Goal: Task Accomplishment & Management: Use online tool/utility

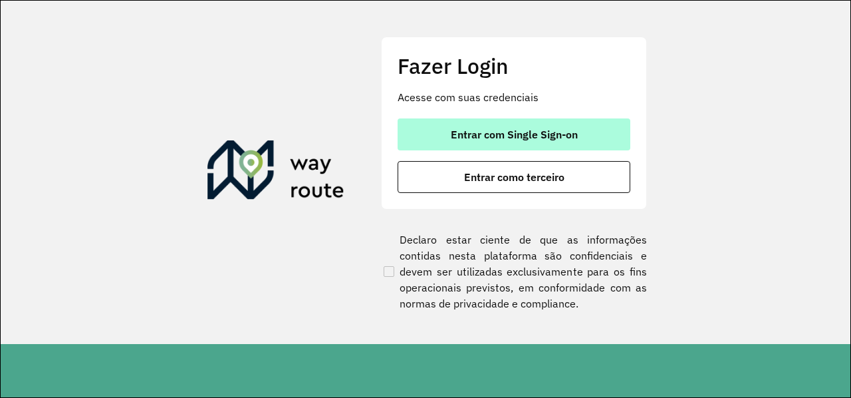
click at [519, 133] on span "Entrar com Single Sign-on" at bounding box center [514, 134] width 127 height 11
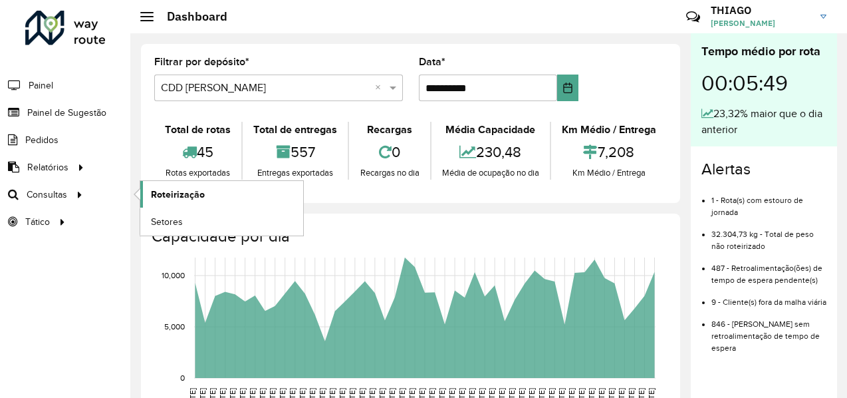
click at [189, 191] on span "Roteirização" at bounding box center [178, 194] width 54 height 14
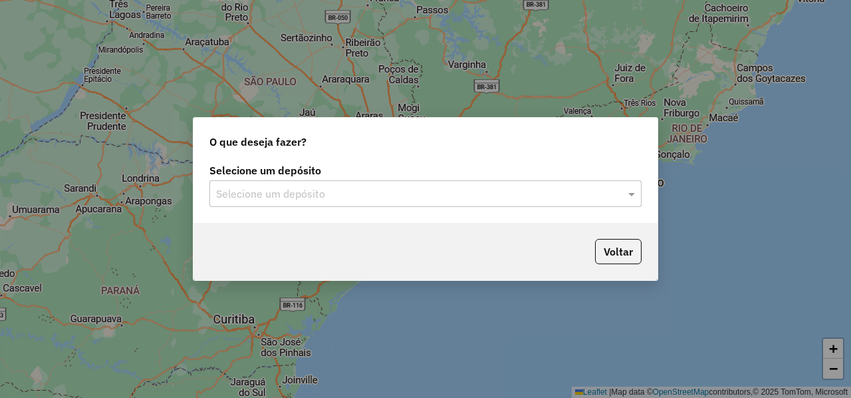
click at [320, 196] on input "text" at bounding box center [412, 194] width 392 height 16
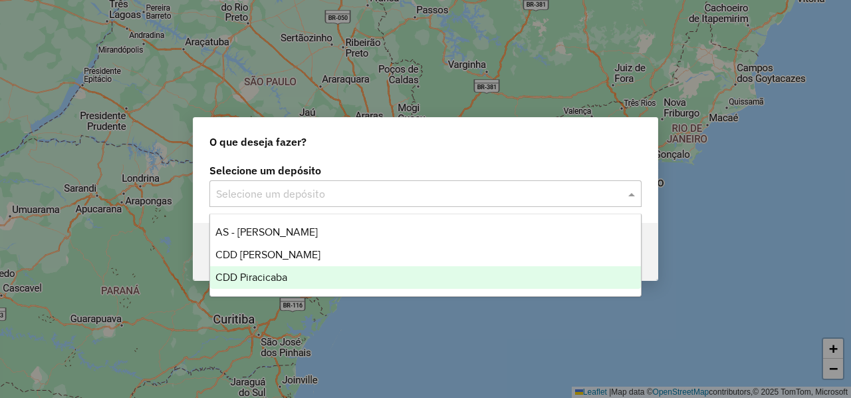
click at [289, 279] on div "CDD Piracicaba" at bounding box center [425, 277] width 430 height 23
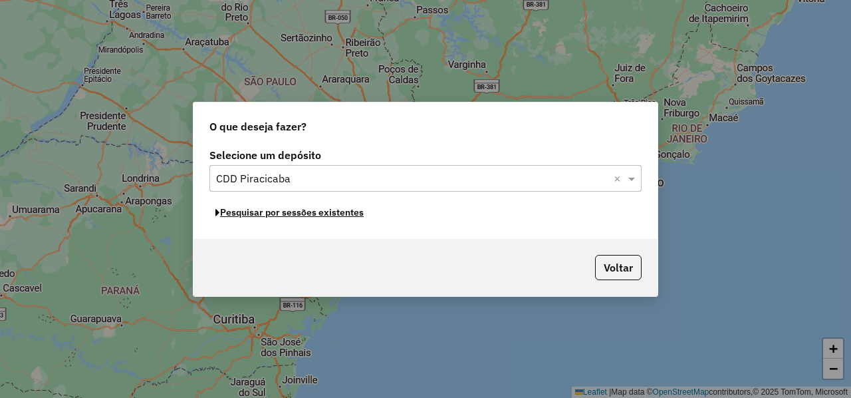
click at [336, 215] on button "Pesquisar por sessões existentes" at bounding box center [289, 212] width 160 height 21
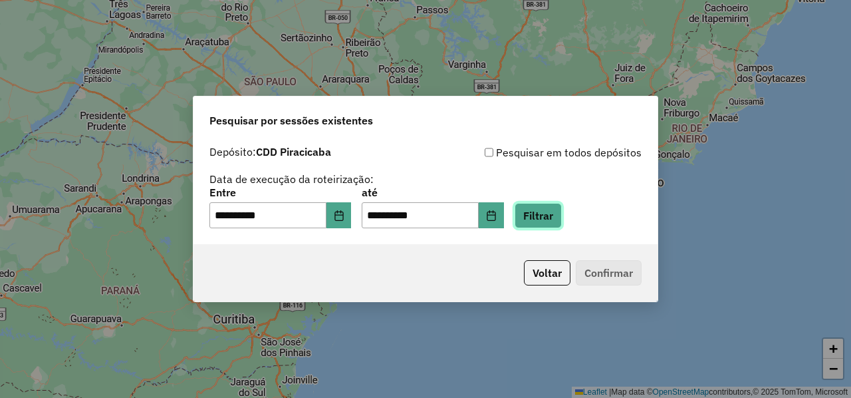
click at [536, 212] on button "Filtrar" at bounding box center [538, 215] width 47 height 25
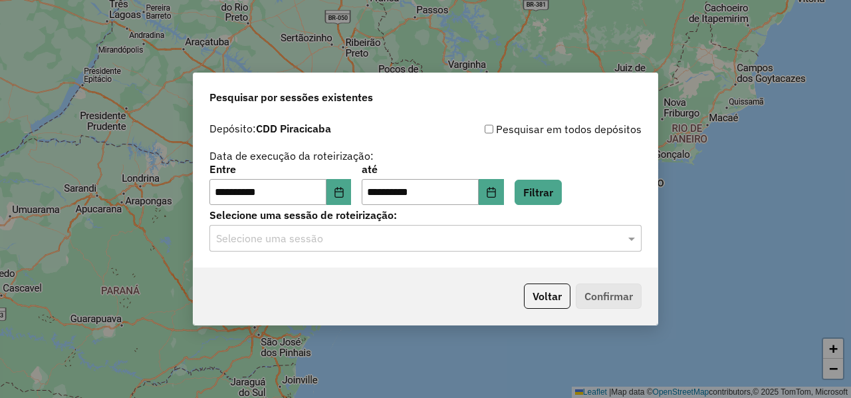
click at [290, 242] on input "text" at bounding box center [412, 239] width 392 height 16
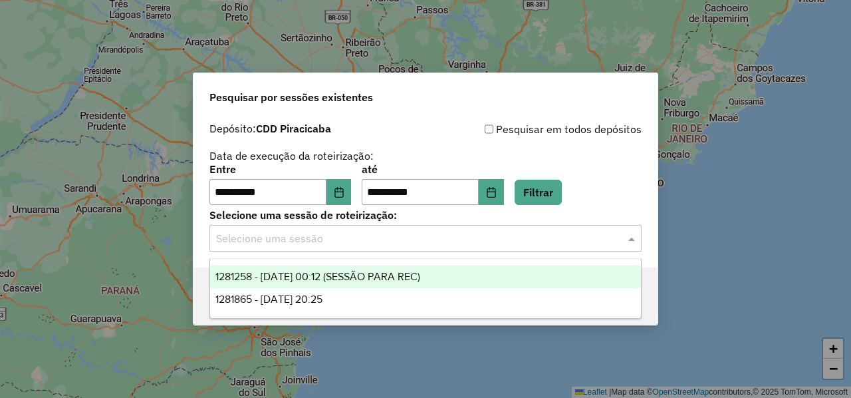
click at [332, 275] on span "1281258 - 24/09/2025 00:12 (SESSÃO PARA REC)" at bounding box center [317, 276] width 205 height 11
click at [341, 232] on input "text" at bounding box center [412, 239] width 392 height 16
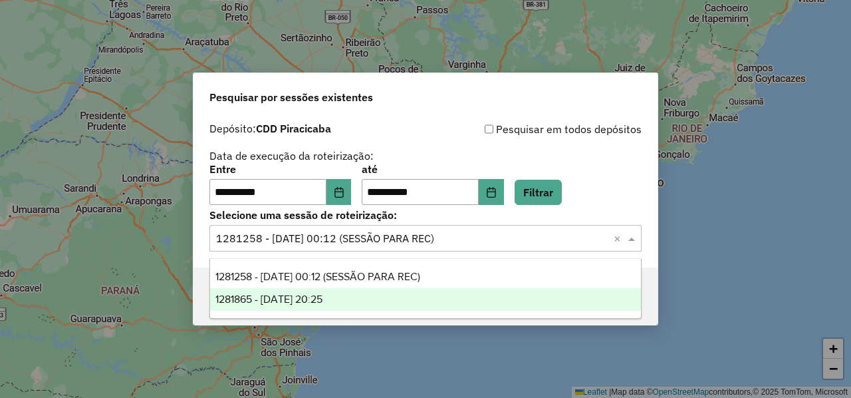
click at [322, 300] on span "1281865 - 24/09/2025 20:25" at bounding box center [268, 298] width 107 height 11
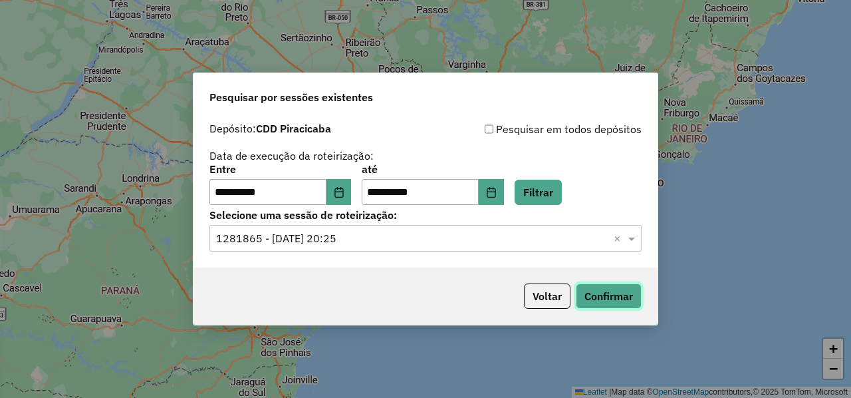
click at [616, 292] on button "Confirmar" at bounding box center [609, 295] width 66 height 25
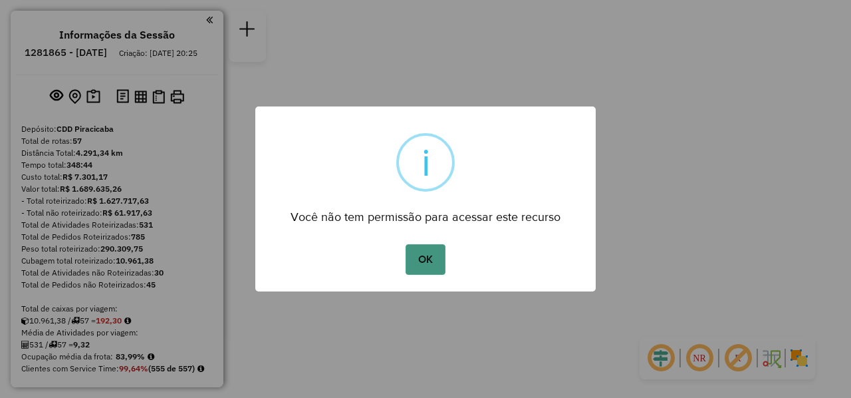
click at [432, 251] on button "OK" at bounding box center [425, 259] width 39 height 31
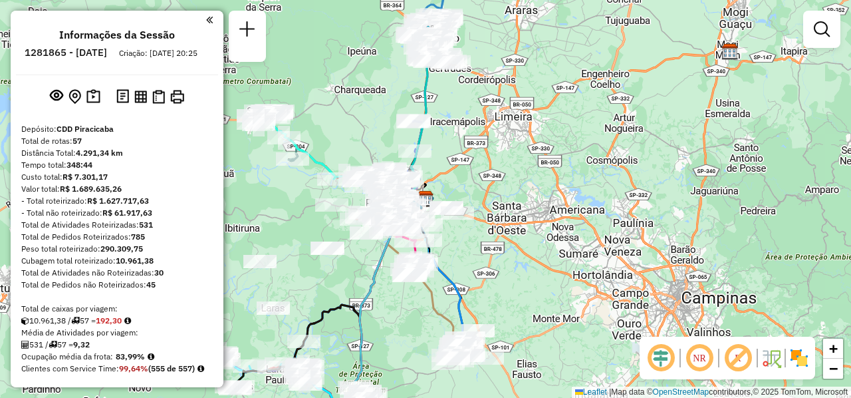
click at [697, 357] on em at bounding box center [699, 358] width 32 height 32
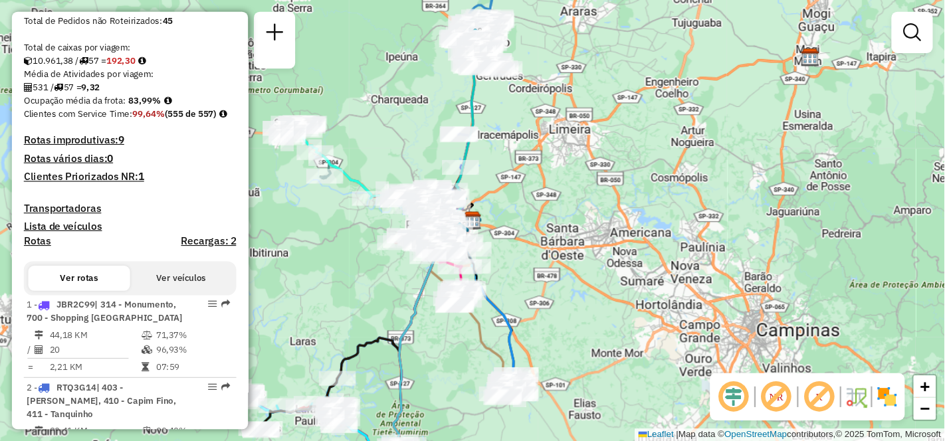
scroll to position [332, 0]
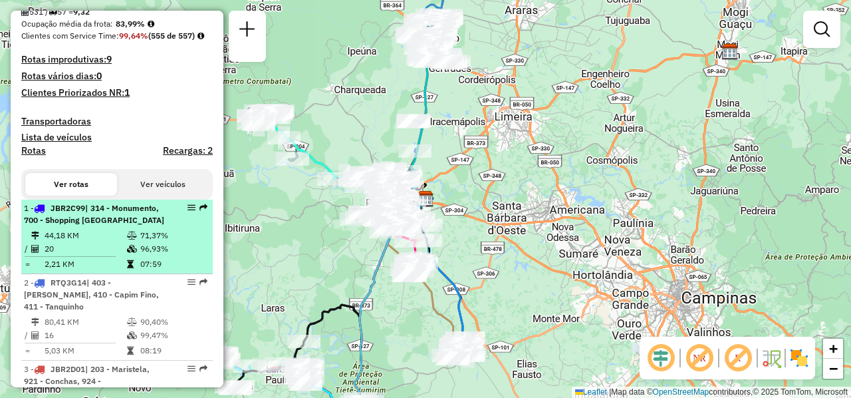
click at [73, 225] on span "| 314 - Monumento, 700 - Shopping [GEOGRAPHIC_DATA]" at bounding box center [94, 214] width 140 height 22
select select "**********"
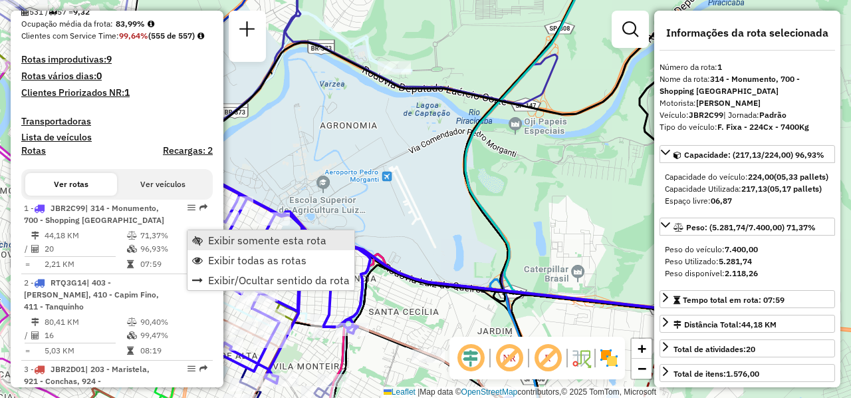
click at [257, 236] on span "Exibir somente esta rota" at bounding box center [267, 240] width 118 height 11
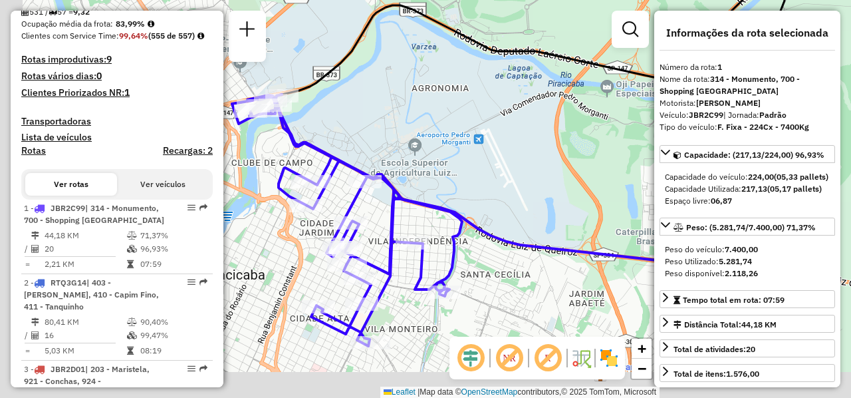
drag, startPoint x: 399, startPoint y: 235, endPoint x: 526, endPoint y: 187, distance: 136.3
click at [526, 187] on div "Janela de atendimento Grade de atendimento Capacidade Transportadoras Veículos …" at bounding box center [425, 199] width 851 height 398
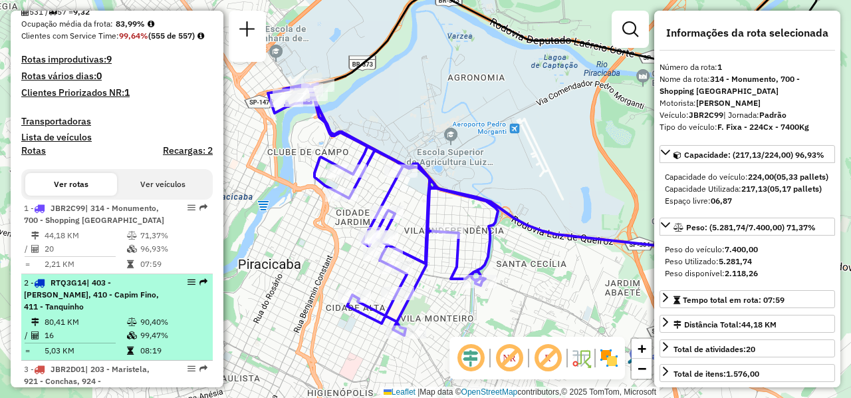
click at [94, 312] on div "2 - RTQ3G14 | 403 - [PERSON_NAME], 410 - Capim Fino, 411 - Tanquinho" at bounding box center [94, 295] width 141 height 36
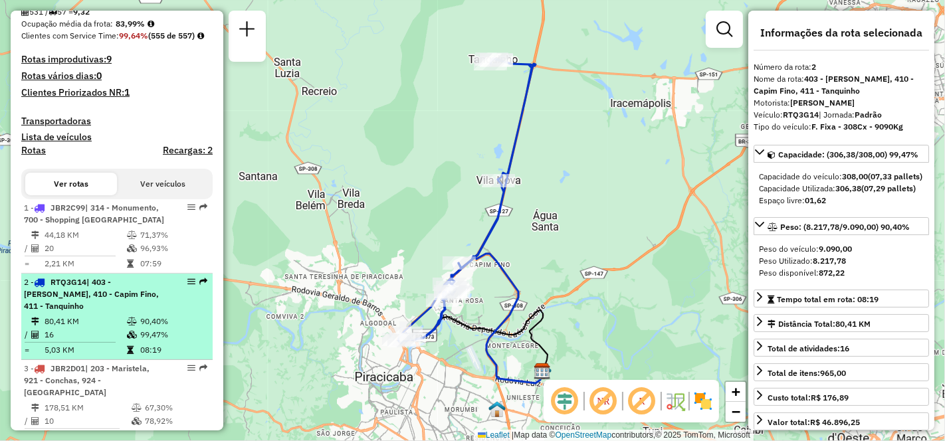
drag, startPoint x: 668, startPoint y: 5, endPoint x: 64, endPoint y: 329, distance: 685.8
click at [64, 312] on div "2 - RTQ3G14 | 403 - [PERSON_NAME], 410 - Capim Fino, 411 - Tanquinho" at bounding box center [94, 295] width 141 height 36
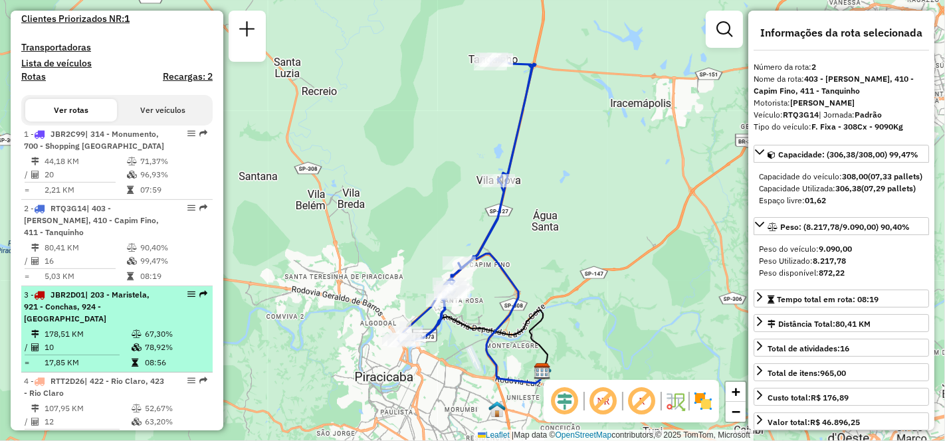
click at [83, 348] on li "3 - JBR2D01 | 203 - Maristela, 921 - Conchas, 924 - [GEOGRAPHIC_DATA] 178,51 KM…" at bounding box center [116, 330] width 191 height 86
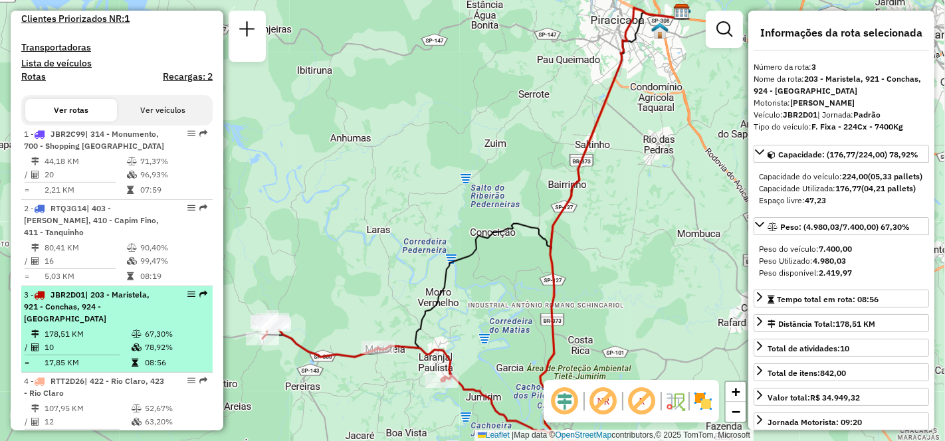
scroll to position [554, 0]
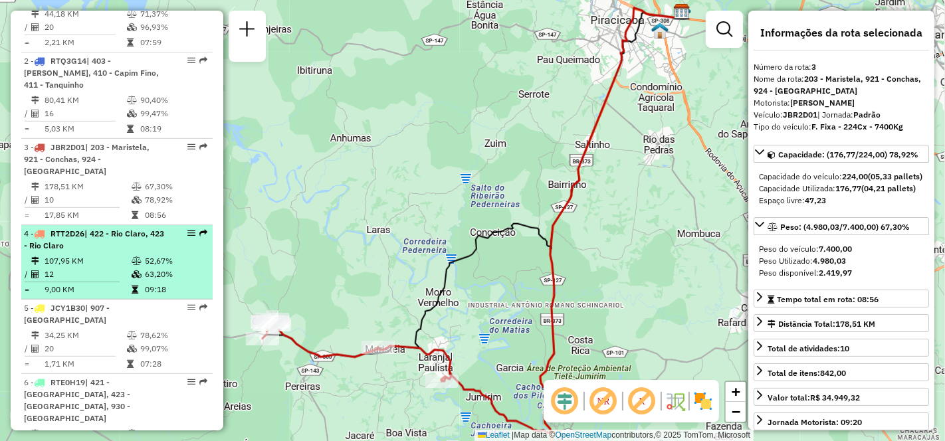
click at [76, 276] on li "4 - RTT2D26 | 422 - [GEOGRAPHIC_DATA], 423 - [GEOGRAPHIC_DATA] 107,95 KM 52,67%…" at bounding box center [116, 262] width 191 height 74
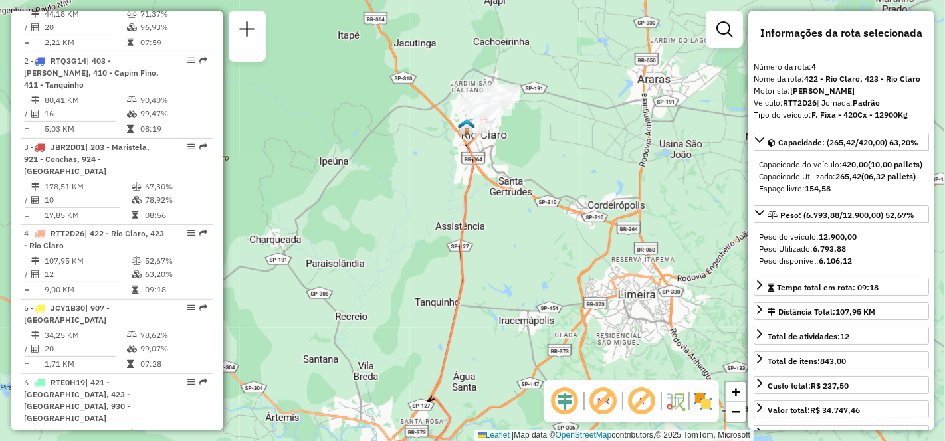
drag, startPoint x: 578, startPoint y: 96, endPoint x: 574, endPoint y: 206, distance: 110.4
click at [574, 206] on div "Janela de atendimento Grade de atendimento Capacidade Transportadoras Veículos …" at bounding box center [472, 220] width 945 height 441
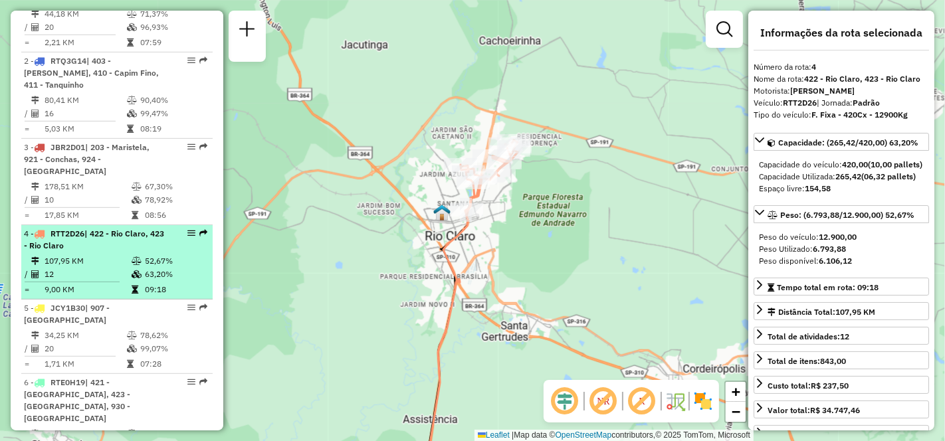
click at [89, 276] on li "4 - RTT2D26 | 422 - [GEOGRAPHIC_DATA], 423 - [GEOGRAPHIC_DATA] 107,95 KM 52,67%…" at bounding box center [116, 262] width 191 height 74
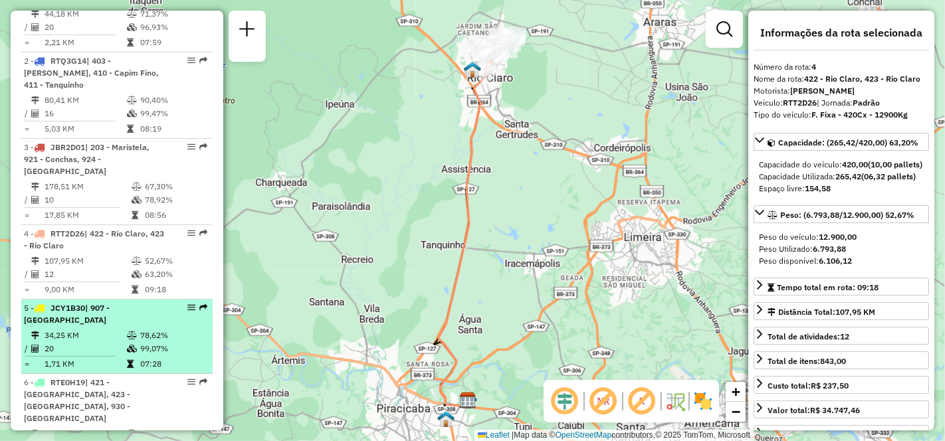
click at [102, 356] on td "20" at bounding box center [85, 348] width 82 height 13
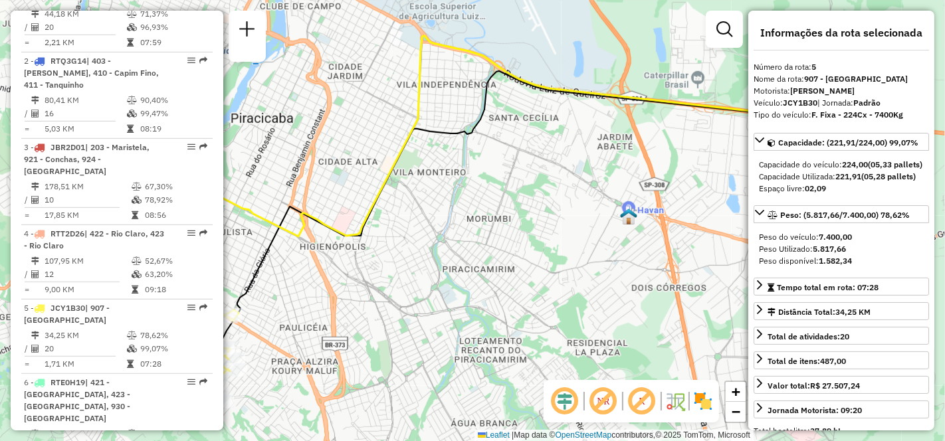
drag, startPoint x: 415, startPoint y: 299, endPoint x: 517, endPoint y: 197, distance: 143.8
click at [515, 198] on div "Janela de atendimento Grade de atendimento Capacidade Transportadoras Veículos …" at bounding box center [472, 220] width 945 height 441
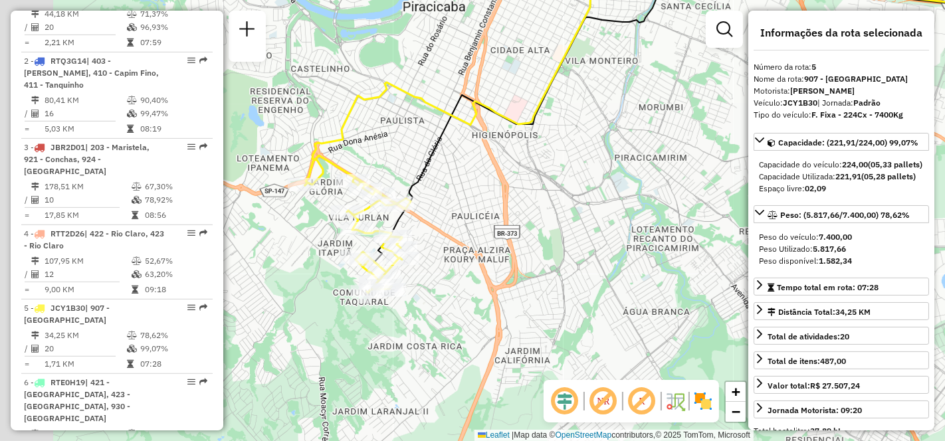
drag, startPoint x: 473, startPoint y: 244, endPoint x: 576, endPoint y: 237, distance: 104.0
click at [576, 237] on div "Janela de atendimento Grade de atendimento Capacidade Transportadoras Veículos …" at bounding box center [472, 220] width 945 height 441
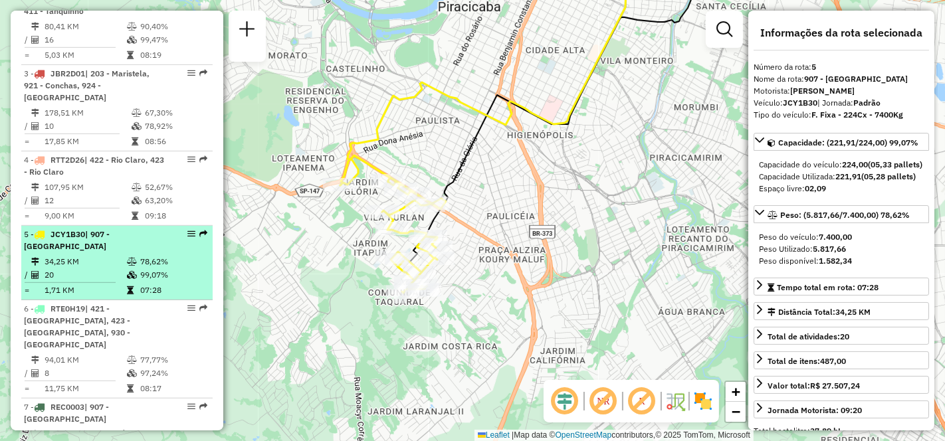
scroll to position [701, 0]
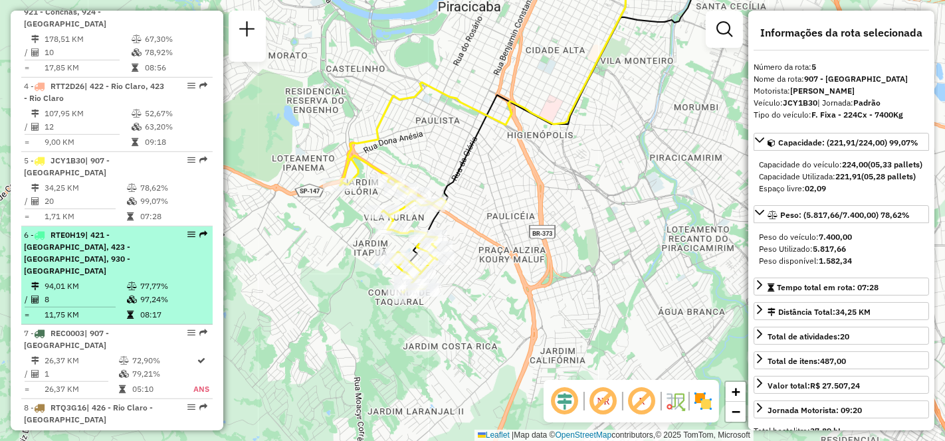
click at [85, 271] on div "6 - RTE0H19 | 421 - [GEOGRAPHIC_DATA], 423 - [GEOGRAPHIC_DATA], 930 - [GEOGRAPH…" at bounding box center [94, 253] width 141 height 48
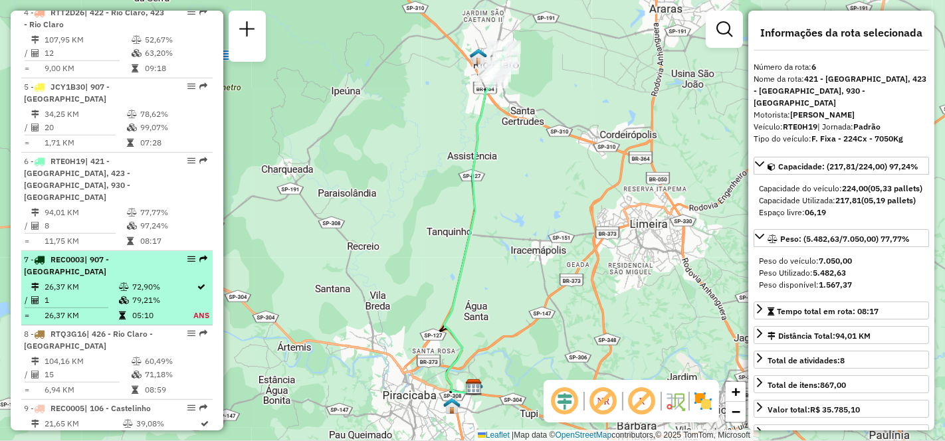
scroll to position [849, 0]
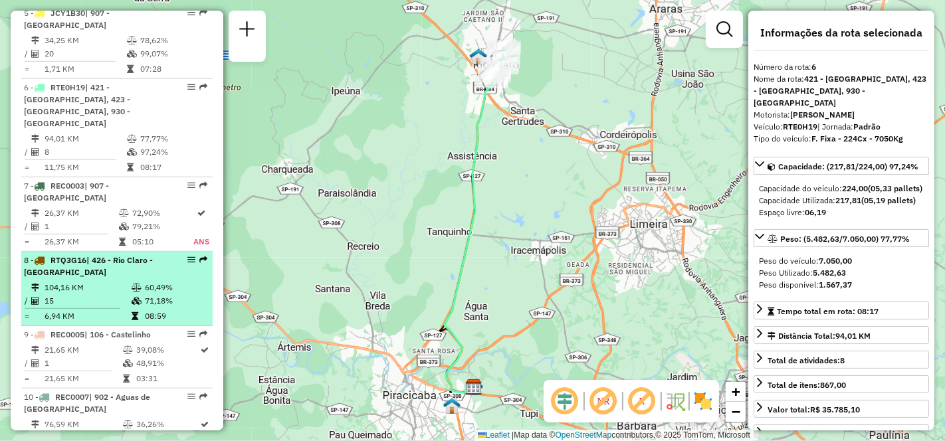
click at [92, 281] on td "104,16 KM" at bounding box center [87, 287] width 87 height 13
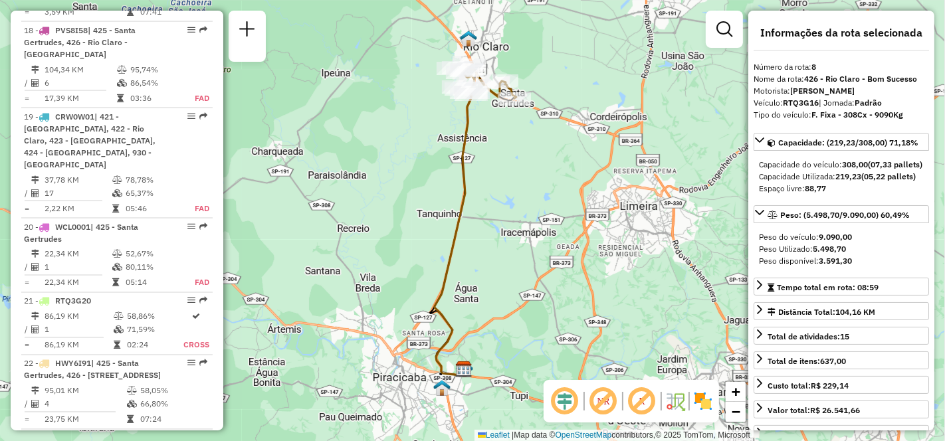
scroll to position [1957, 0]
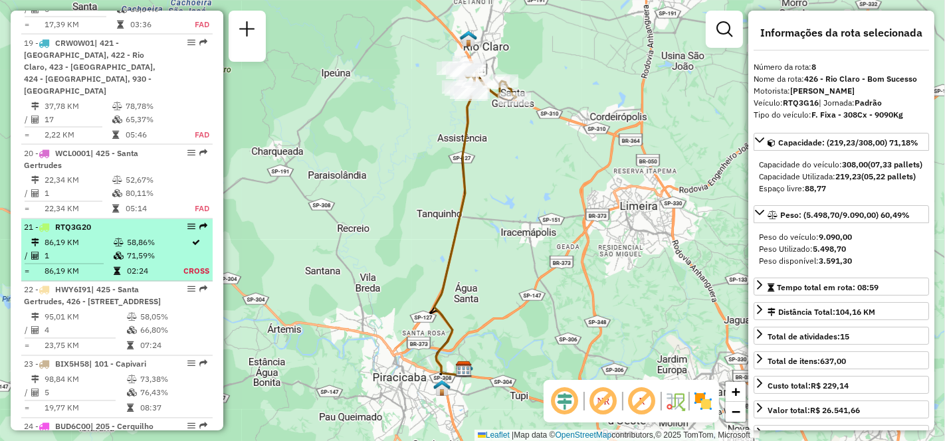
click at [83, 237] on td "86,19 KM" at bounding box center [78, 243] width 69 height 13
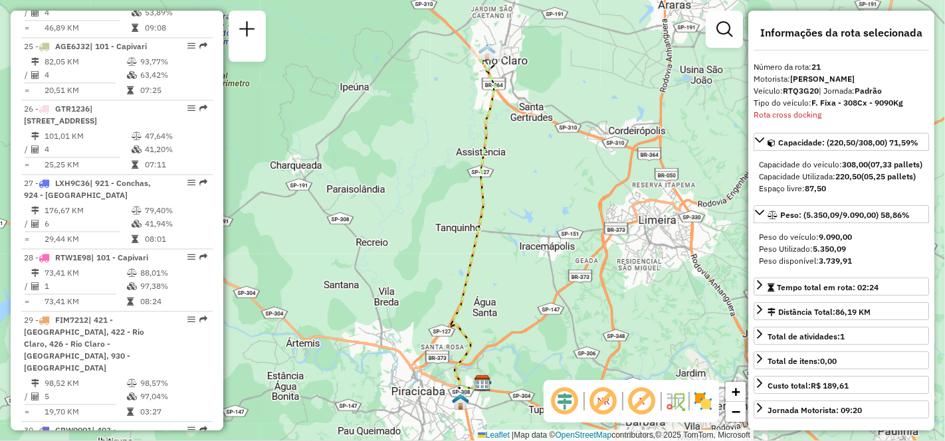
scroll to position [2474, 0]
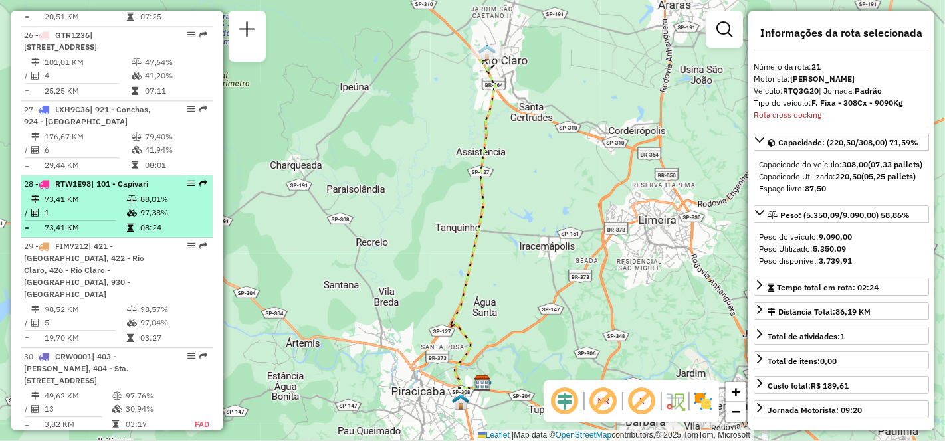
click at [85, 206] on td "1" at bounding box center [85, 212] width 82 height 13
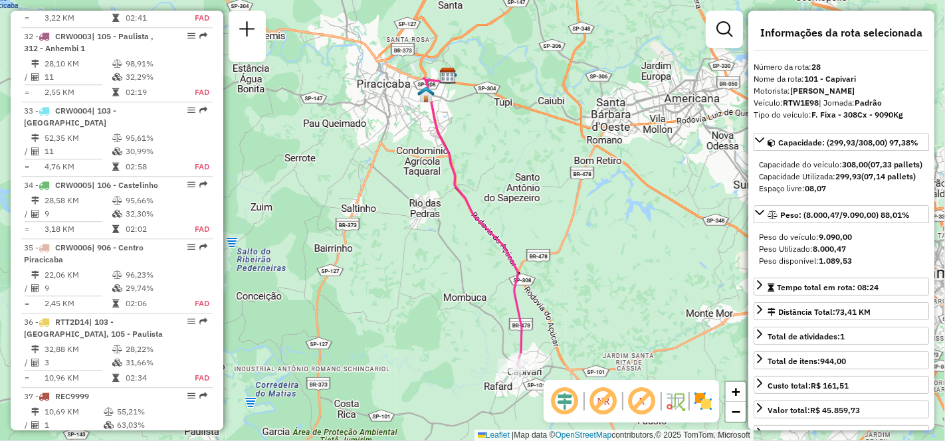
scroll to position [3065, 0]
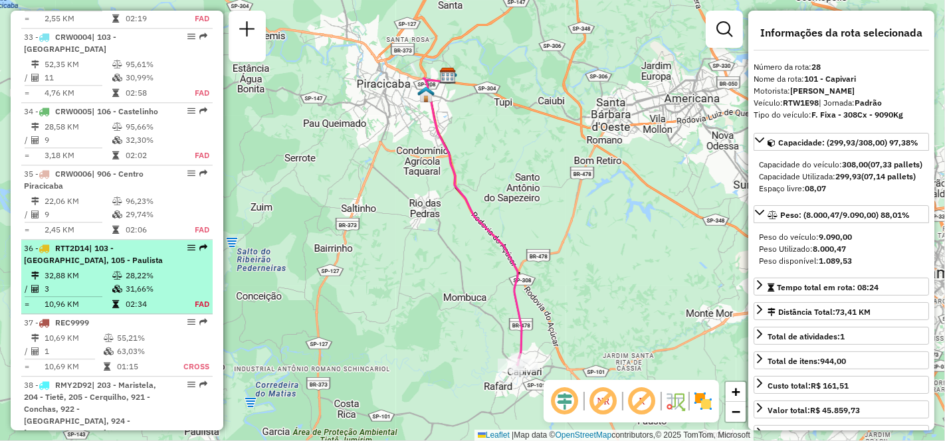
click at [84, 269] on td "32,88 KM" at bounding box center [78, 275] width 68 height 13
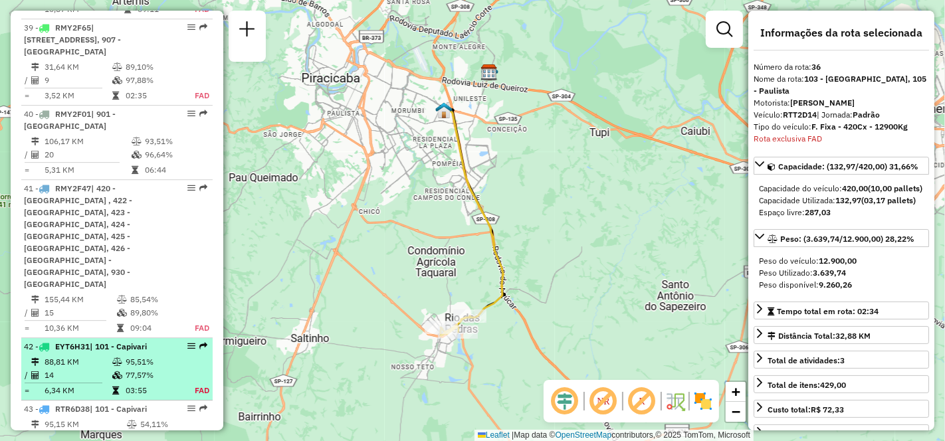
scroll to position [3607, 0]
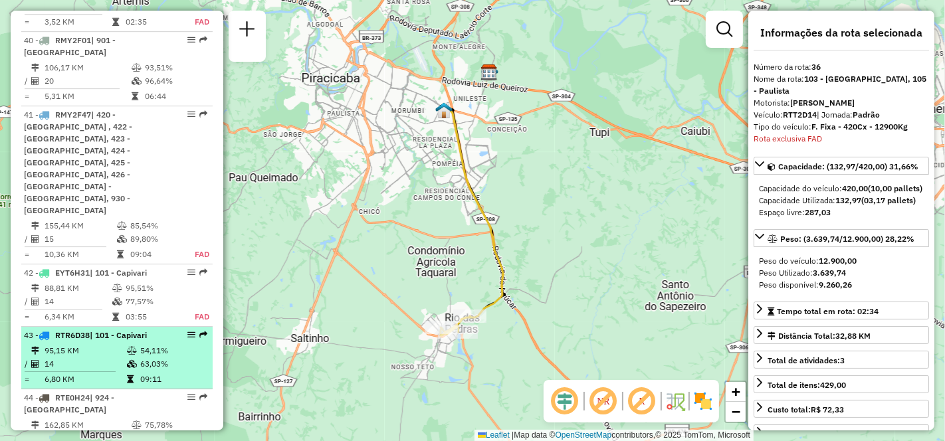
click at [60, 358] on td "14" at bounding box center [85, 364] width 82 height 13
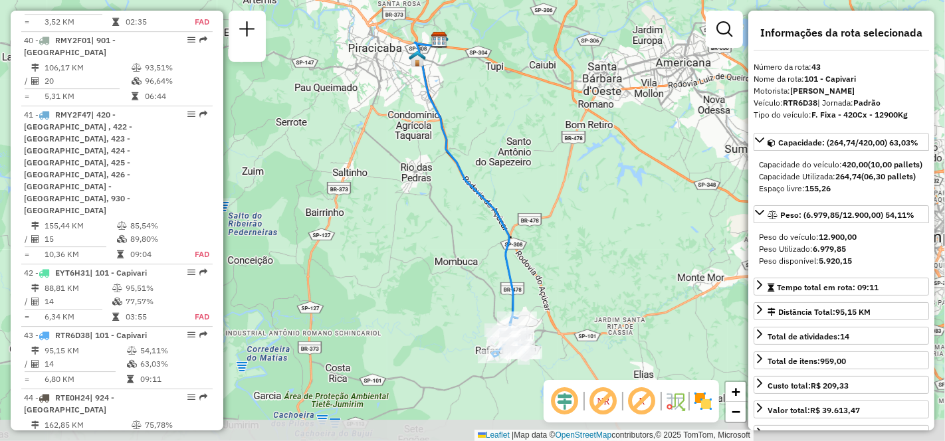
drag, startPoint x: 445, startPoint y: 269, endPoint x: 427, endPoint y: 198, distance: 72.7
click at [427, 198] on div "Janela de atendimento Grade de atendimento Capacidade Transportadoras Veículos …" at bounding box center [472, 220] width 945 height 441
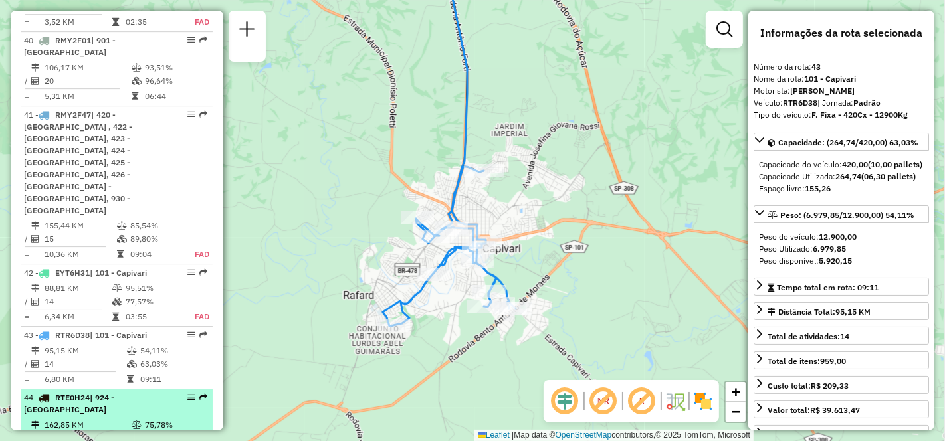
click at [102, 397] on td "162,85 KM" at bounding box center [87, 425] width 87 height 13
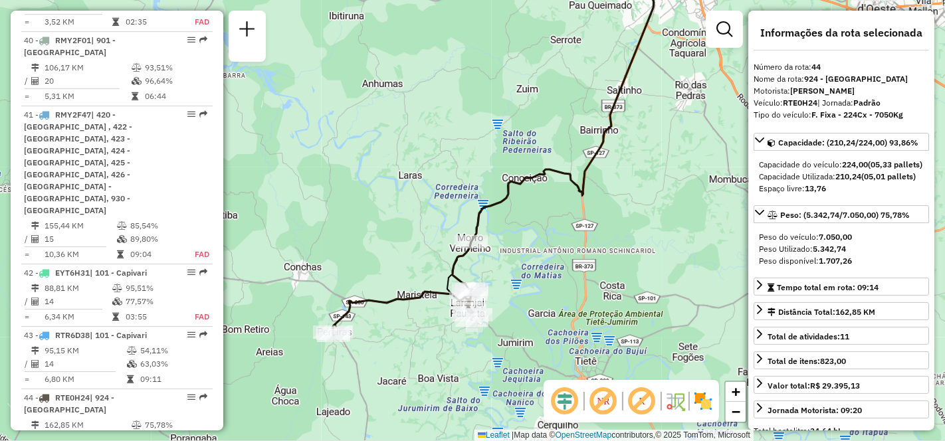
drag, startPoint x: 374, startPoint y: 269, endPoint x: 427, endPoint y: 191, distance: 93.8
click at [427, 191] on div "Janela de atendimento Grade de atendimento Capacidade Transportadoras Veículos …" at bounding box center [472, 220] width 945 height 441
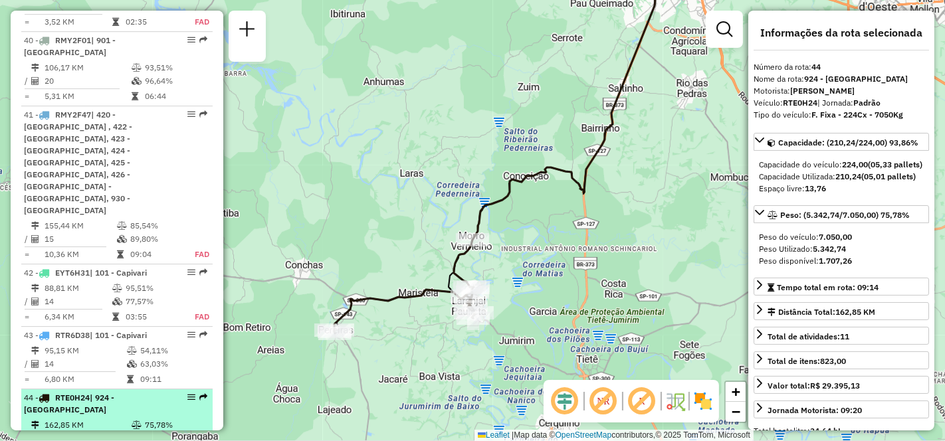
scroll to position [3681, 0]
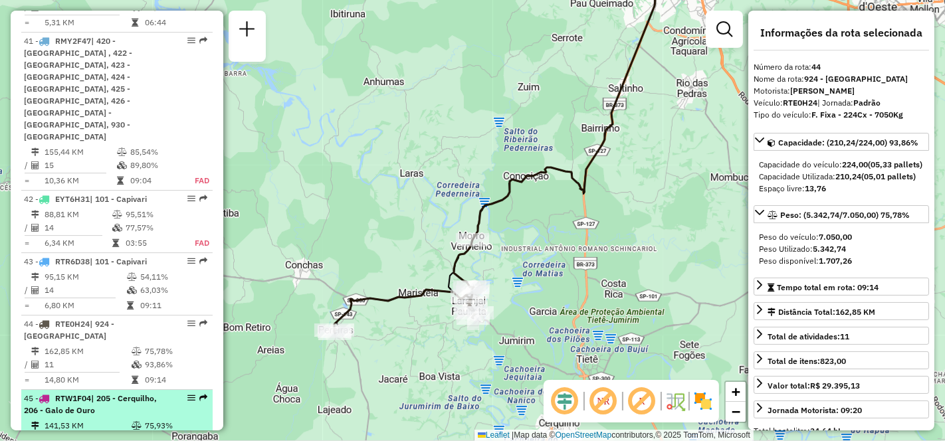
click at [78, 397] on td "141,53 KM" at bounding box center [87, 425] width 87 height 13
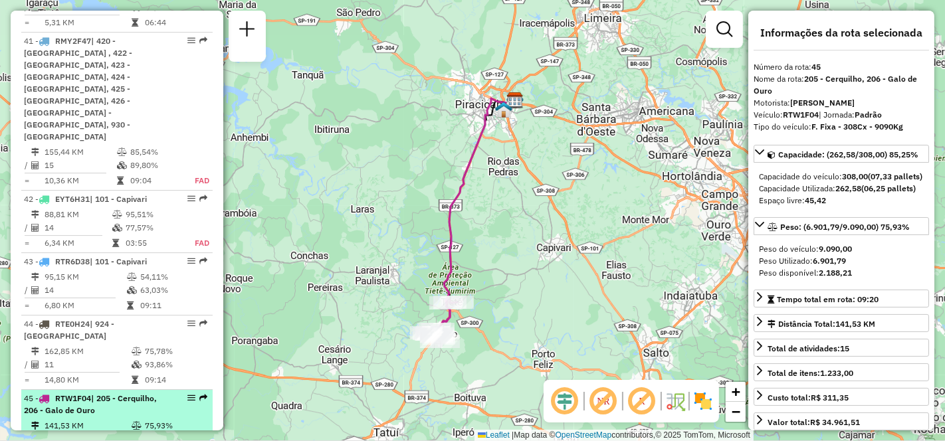
scroll to position [3755, 0]
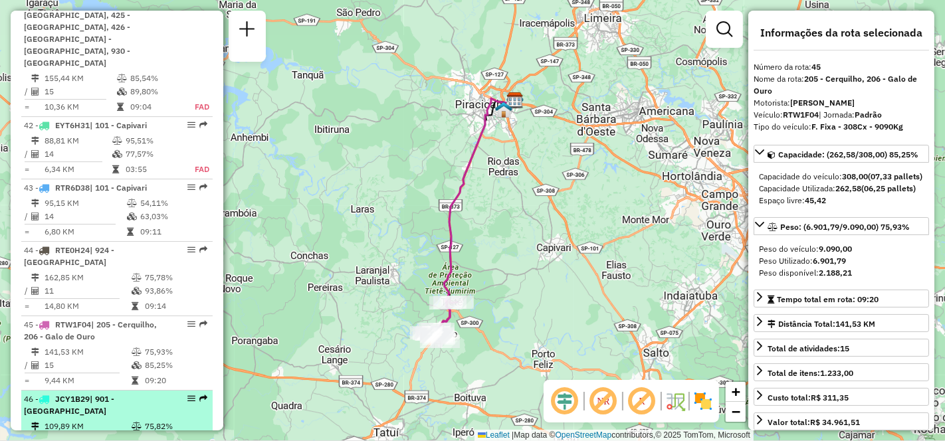
click at [72, 397] on td "11" at bounding box center [87, 439] width 87 height 13
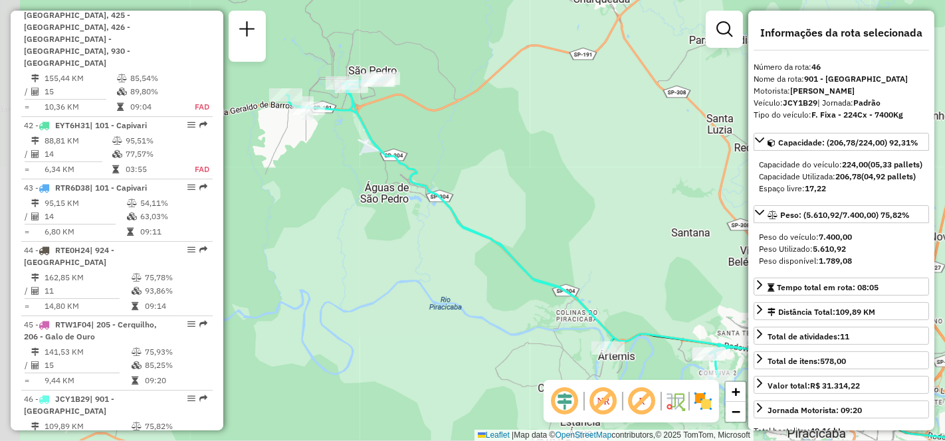
drag, startPoint x: 480, startPoint y: 184, endPoint x: 640, endPoint y: 227, distance: 165.8
click at [640, 227] on div "Janela de atendimento Grade de atendimento Capacidade Transportadoras Veículos …" at bounding box center [472, 220] width 945 height 441
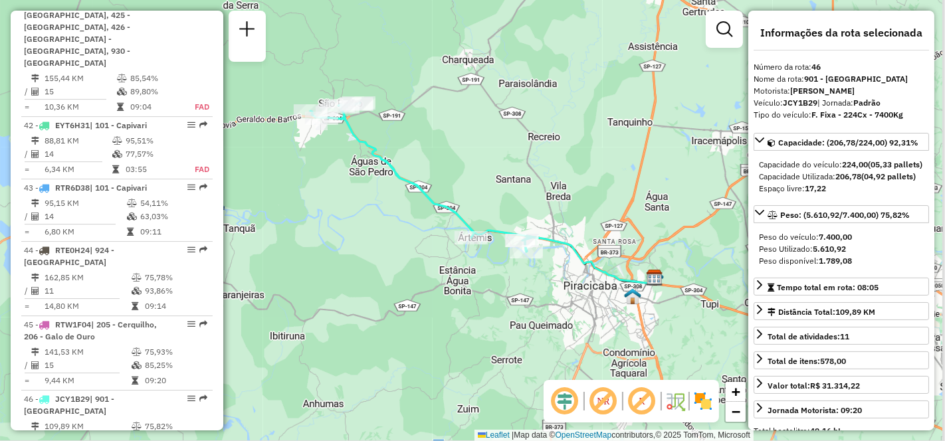
drag, startPoint x: 594, startPoint y: 221, endPoint x: 507, endPoint y: 186, distance: 93.3
click at [507, 186] on div "Janela de atendimento Grade de atendimento Capacidade Transportadoras Veículos …" at bounding box center [472, 220] width 945 height 441
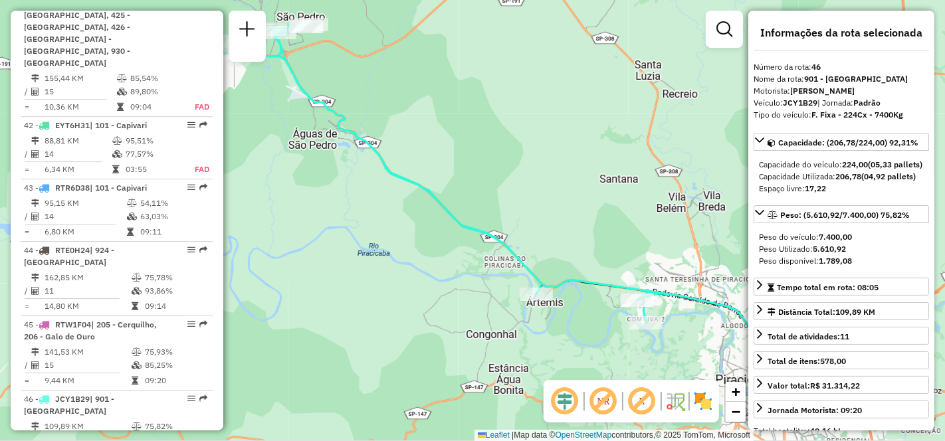
drag, startPoint x: 459, startPoint y: 188, endPoint x: 549, endPoint y: 222, distance: 96.6
click at [549, 222] on div "Janela de atendimento Grade de atendimento Capacidade Transportadoras Veículos …" at bounding box center [472, 220] width 945 height 441
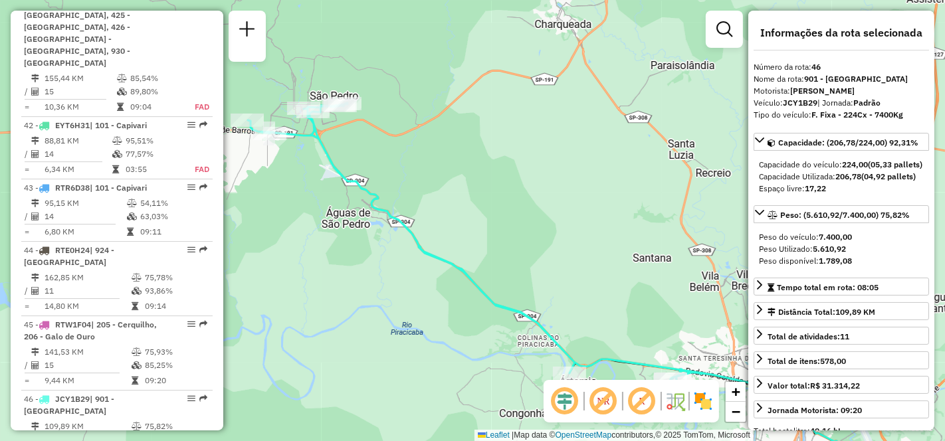
drag, startPoint x: 505, startPoint y: 127, endPoint x: 538, endPoint y: 206, distance: 85.8
click at [538, 206] on div "Janela de atendimento Grade de atendimento Capacidade Transportadoras Veículos …" at bounding box center [472, 220] width 945 height 441
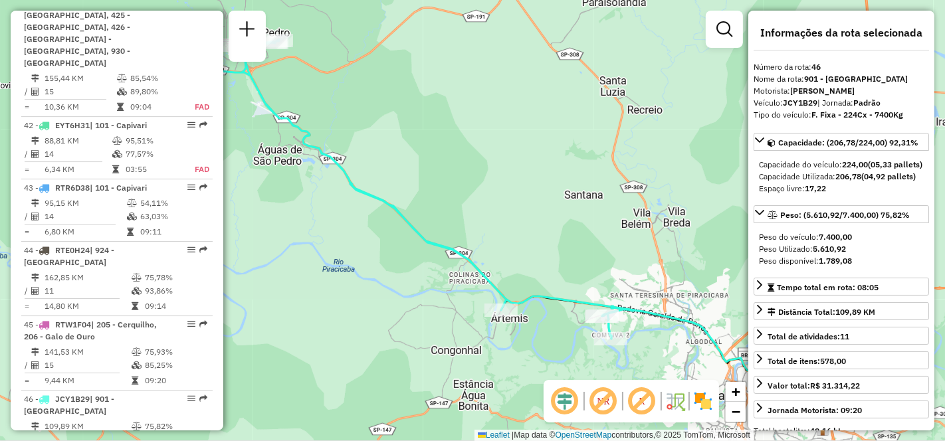
drag, startPoint x: 538, startPoint y: 206, endPoint x: 470, endPoint y: 143, distance: 93.1
click at [470, 143] on div "Janela de atendimento Grade de atendimento Capacidade Transportadoras Veículos …" at bounding box center [472, 220] width 945 height 441
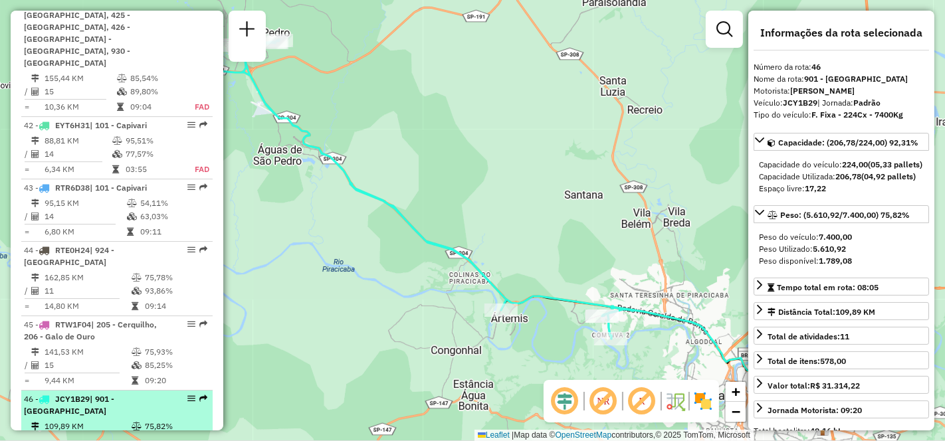
click at [103, 397] on td "109,89 KM" at bounding box center [87, 426] width 87 height 13
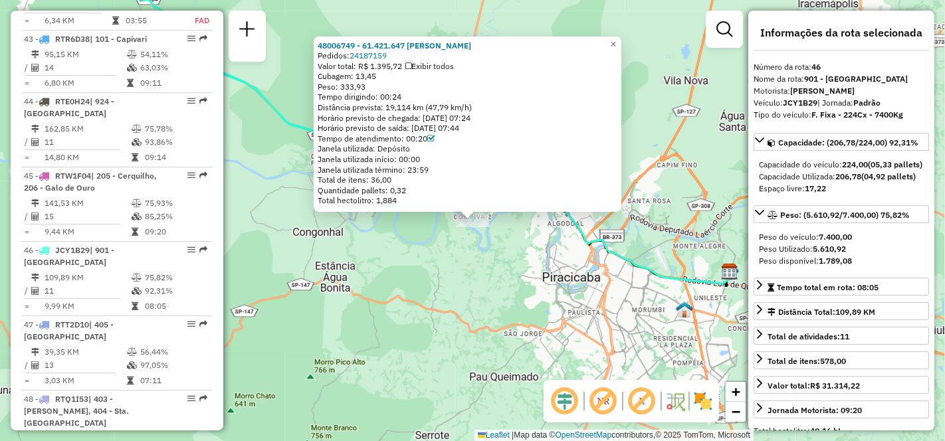
scroll to position [4004, 0]
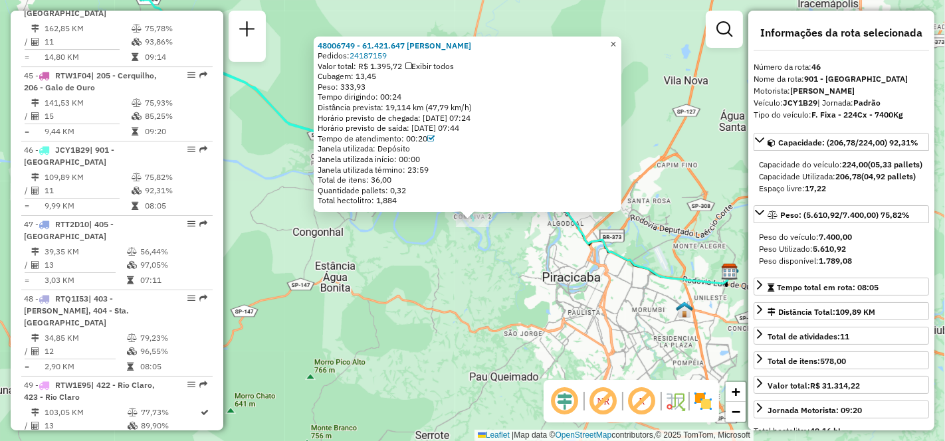
click at [616, 39] on span "×" at bounding box center [613, 44] width 6 height 11
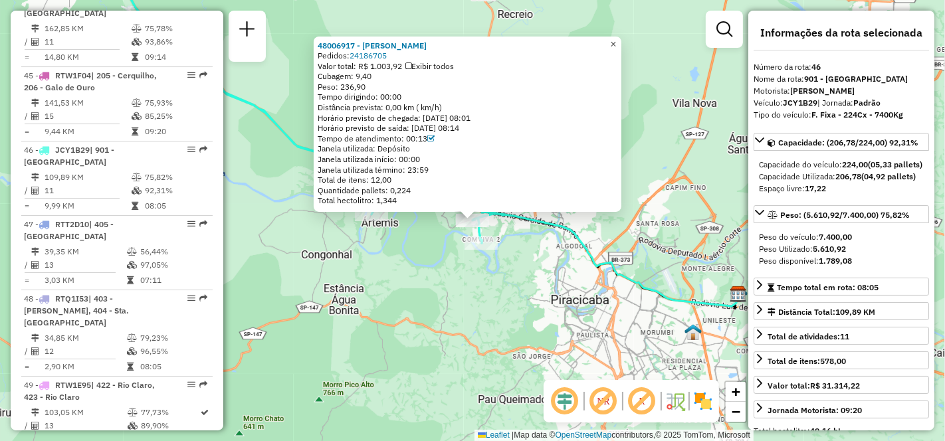
click at [616, 39] on span "×" at bounding box center [613, 44] width 6 height 11
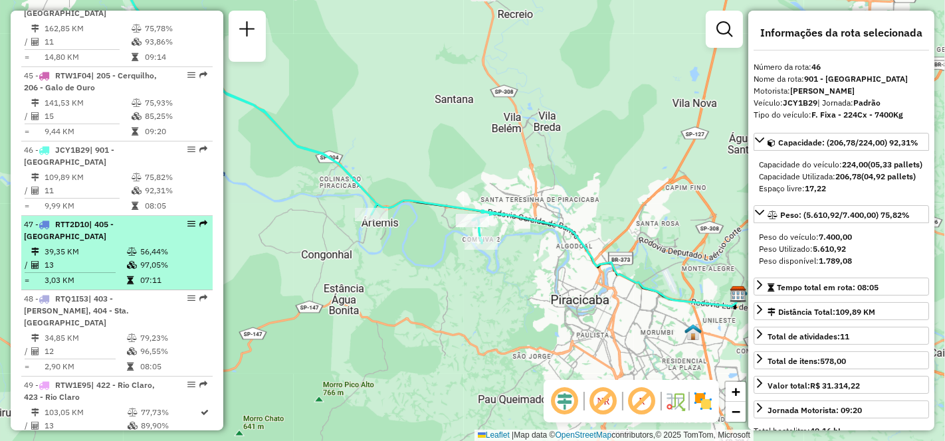
click at [72, 259] on td "13" at bounding box center [85, 265] width 82 height 13
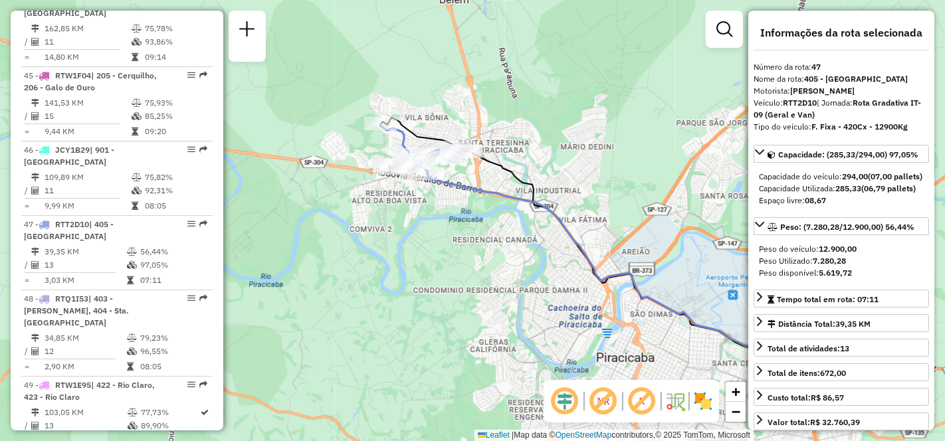
drag, startPoint x: 331, startPoint y: 213, endPoint x: 491, endPoint y: 235, distance: 161.0
click at [491, 235] on div "Janela de atendimento Grade de atendimento Capacidade Transportadoras Veículos …" at bounding box center [472, 220] width 945 height 441
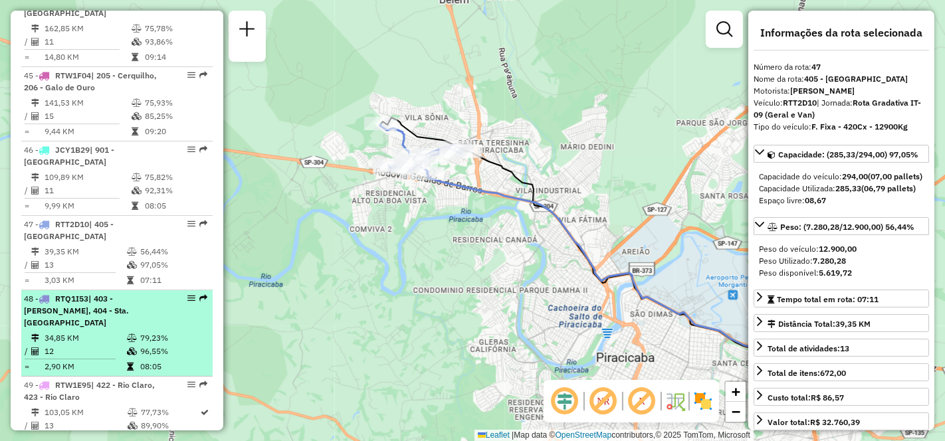
click at [82, 332] on td "34,85 KM" at bounding box center [85, 338] width 82 height 13
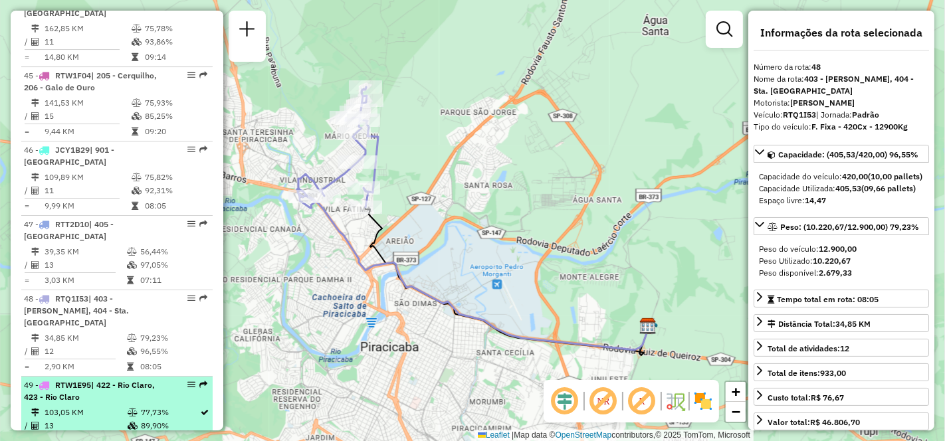
click at [87, 397] on td "103,05 KM" at bounding box center [85, 412] width 83 height 13
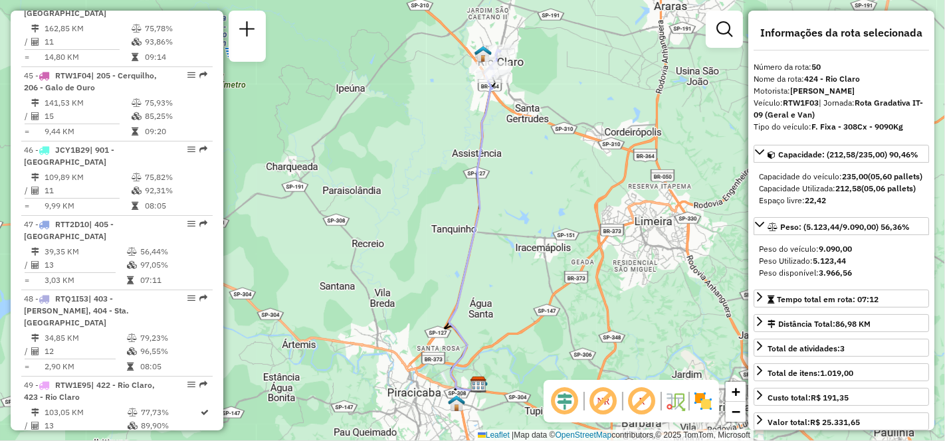
scroll to position [4151, 0]
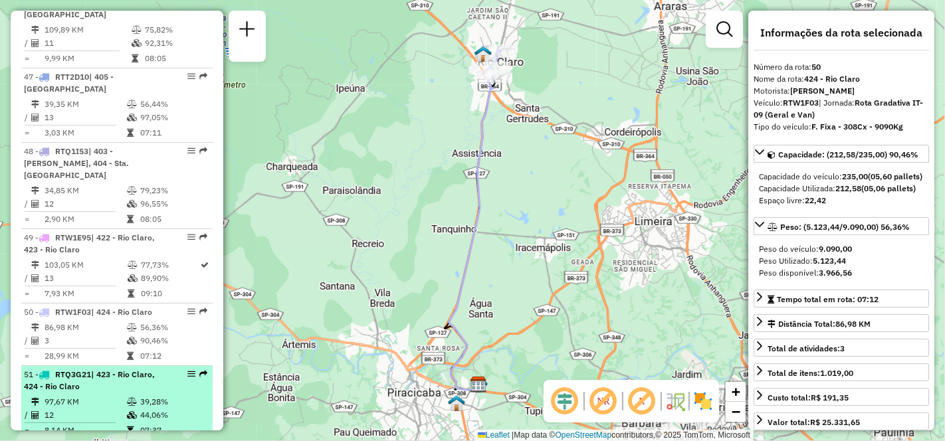
click at [70, 370] on span "| 423 - Rio Claro, 424 - Rio Claro" at bounding box center [89, 381] width 131 height 22
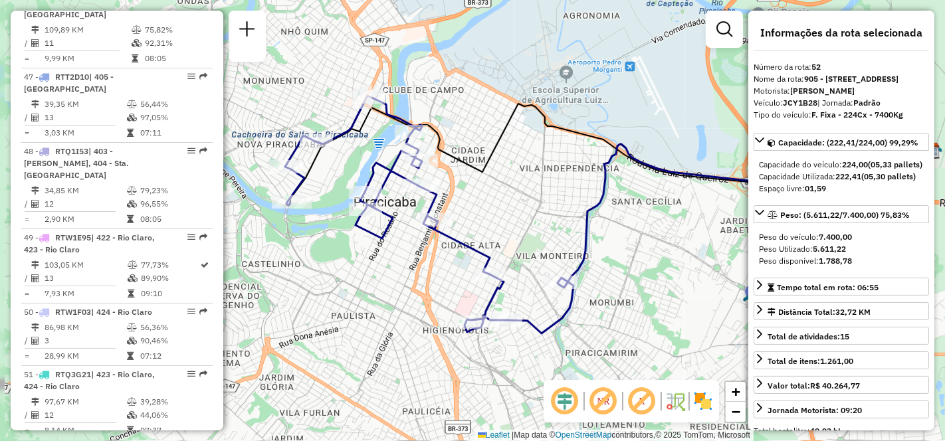
drag, startPoint x: 459, startPoint y: 242, endPoint x: 610, endPoint y: 236, distance: 150.4
click at [610, 236] on div "Janela de atendimento Grade de atendimento Capacidade Transportadoras Veículos …" at bounding box center [472, 220] width 945 height 441
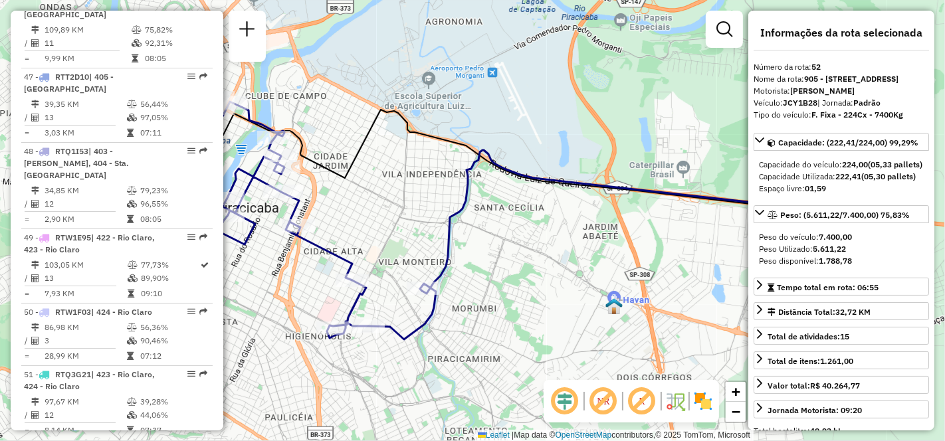
scroll to position [4226, 0]
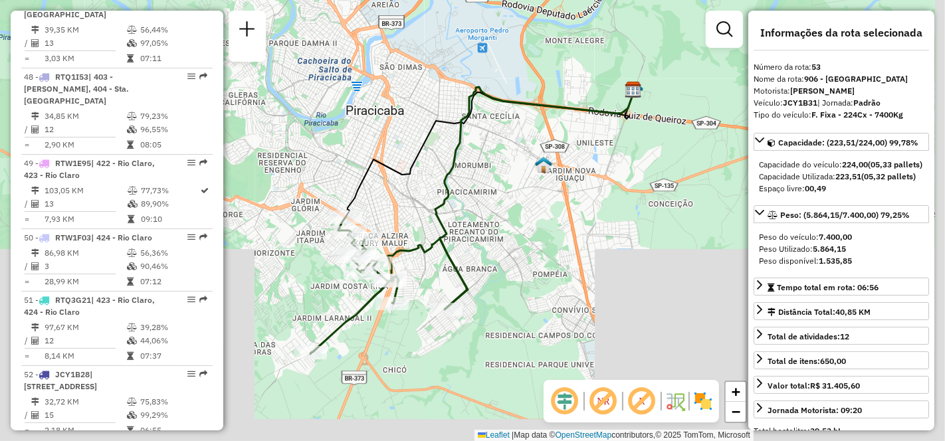
scroll to position [4300, 0]
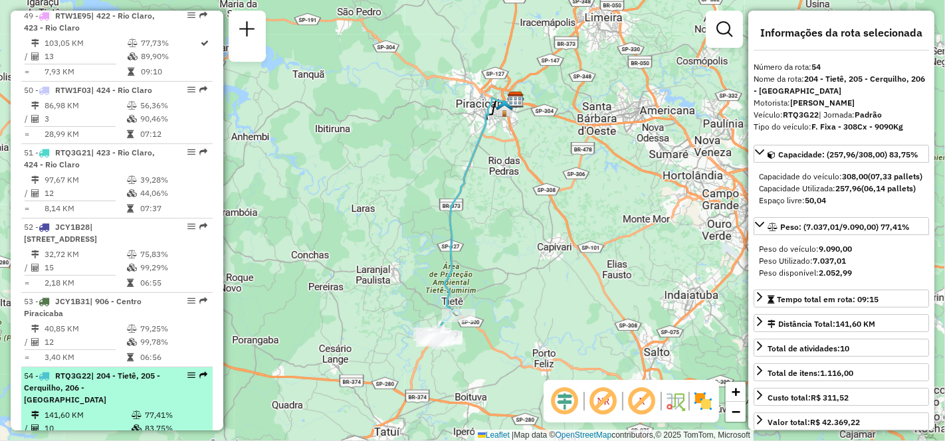
scroll to position [4447, 0]
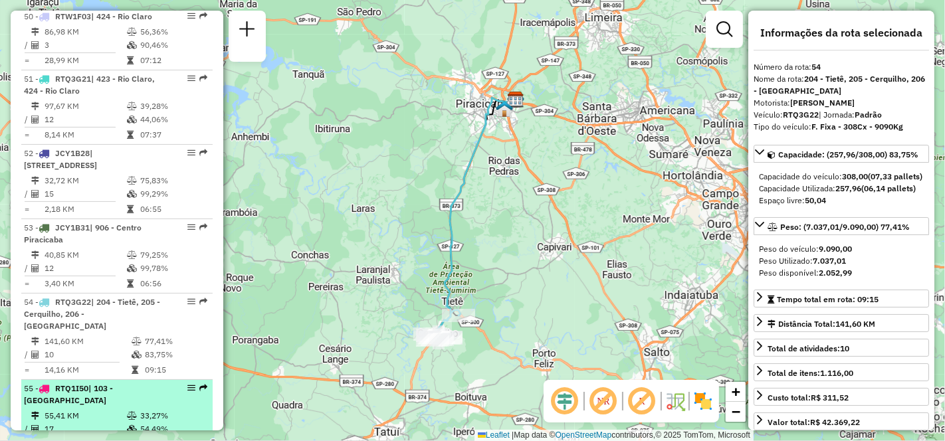
click at [96, 397] on td "55,41 KM" at bounding box center [85, 415] width 82 height 13
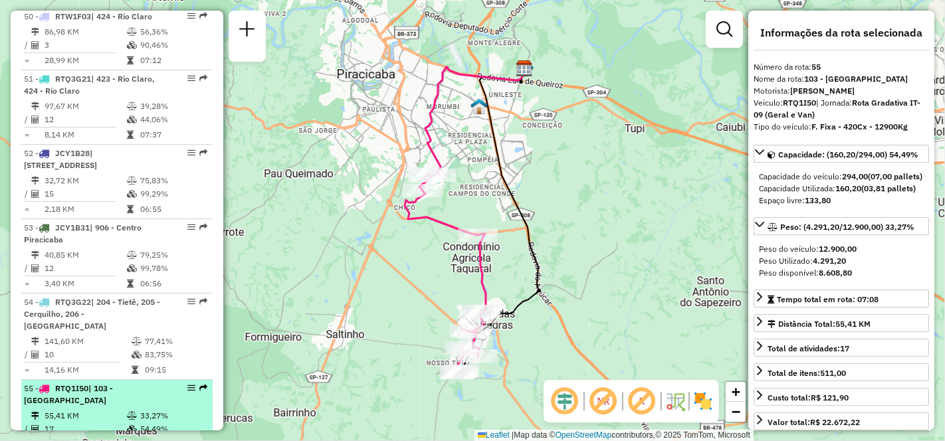
click at [96, 397] on td "55,41 KM" at bounding box center [85, 415] width 82 height 13
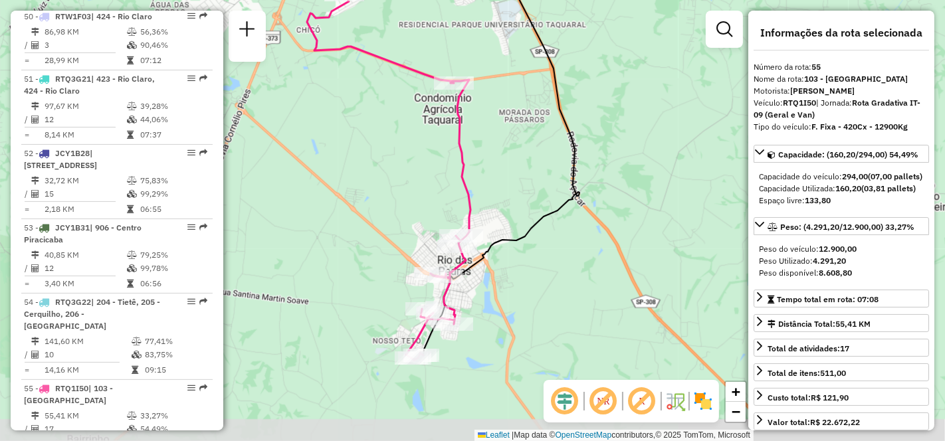
drag, startPoint x: 519, startPoint y: 241, endPoint x: 573, endPoint y: 194, distance: 72.1
click at [573, 194] on icon at bounding box center [501, 132] width 156 height 447
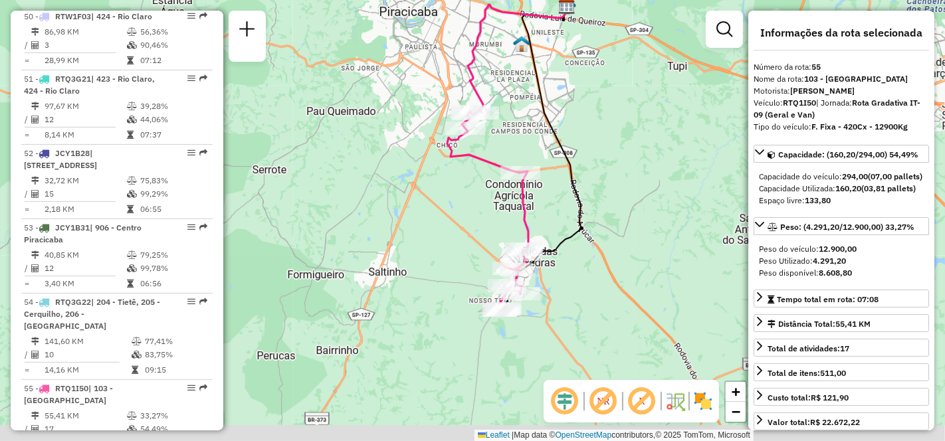
drag, startPoint x: 590, startPoint y: 273, endPoint x: 596, endPoint y: 246, distance: 27.8
click at [596, 246] on div "Janela de atendimento Grade de atendimento Capacidade Transportadoras Veículos …" at bounding box center [472, 220] width 945 height 441
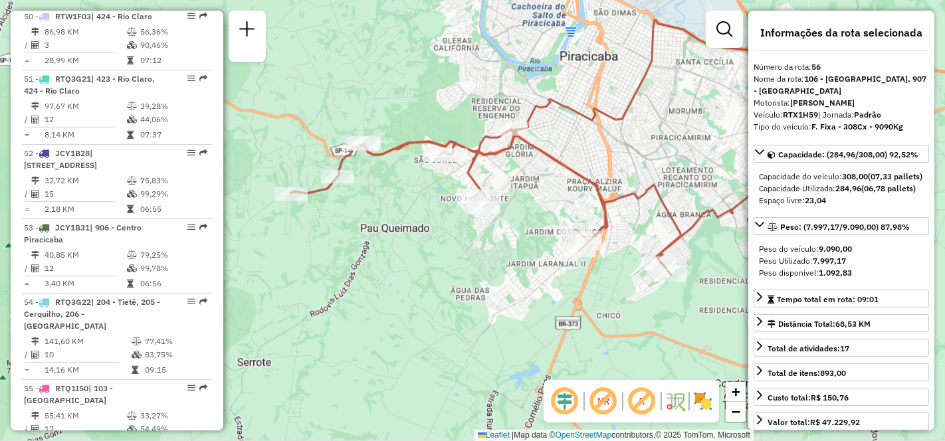
drag, startPoint x: 473, startPoint y: 255, endPoint x: 570, endPoint y: 181, distance: 121.9
click at [570, 181] on div "Janela de atendimento Grade de atendimento Capacidade Transportadoras Veículos …" at bounding box center [472, 220] width 945 height 441
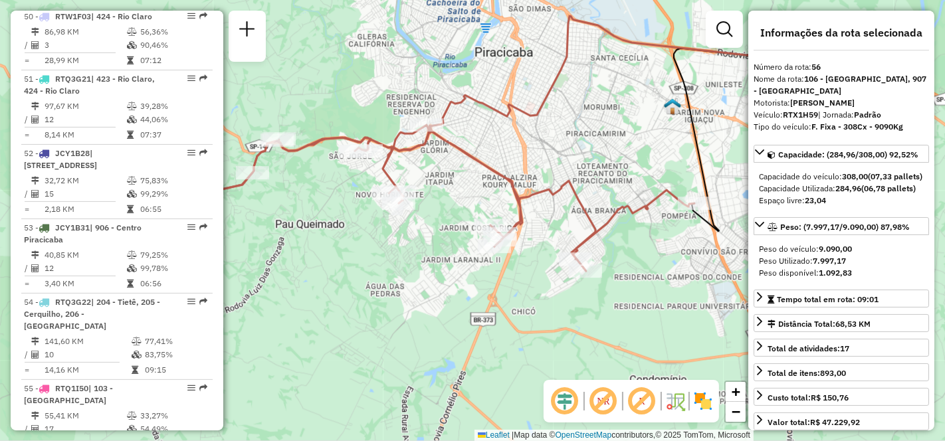
drag, startPoint x: 570, startPoint y: 181, endPoint x: 485, endPoint y: 178, distance: 85.2
click at [485, 178] on div "Janela de atendimento Grade de atendimento Capacidade Transportadoras Veículos …" at bounding box center [472, 220] width 945 height 441
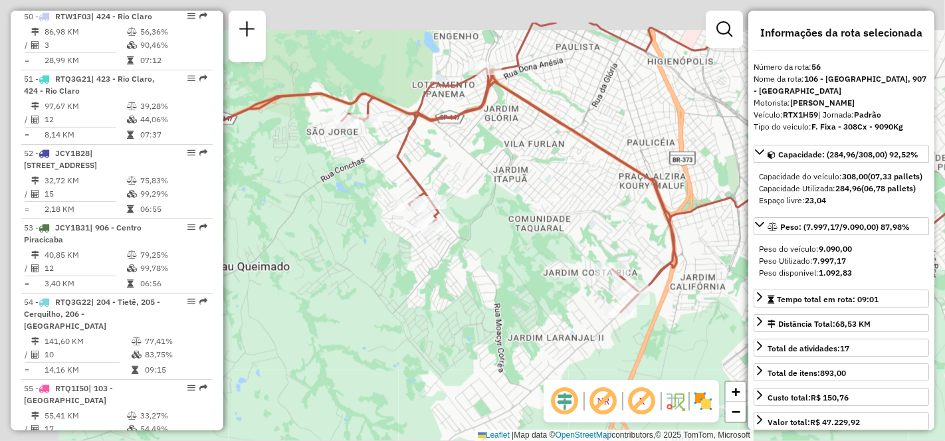
drag, startPoint x: 393, startPoint y: 241, endPoint x: 475, endPoint y: 308, distance: 105.8
click at [475, 308] on div "Janela de atendimento Grade de atendimento Capacidade Transportadoras Veículos …" at bounding box center [472, 220] width 945 height 441
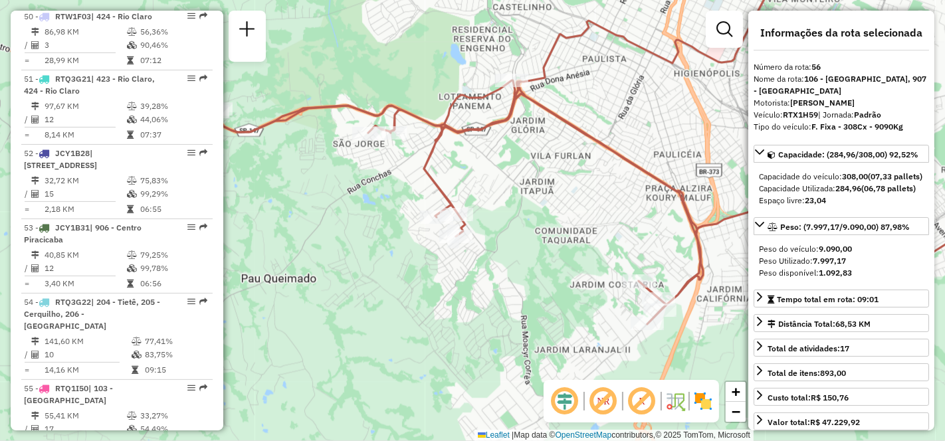
drag, startPoint x: 318, startPoint y: 244, endPoint x: 567, endPoint y: 296, distance: 254.8
click at [567, 296] on div "Janela de atendimento Grade de atendimento Capacidade Transportadoras Veículos …" at bounding box center [472, 220] width 945 height 441
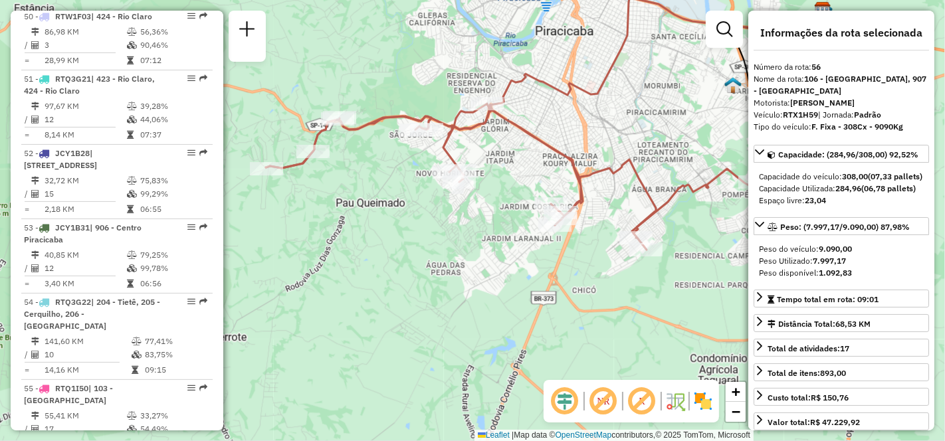
drag, startPoint x: 547, startPoint y: 317, endPoint x: 384, endPoint y: 212, distance: 194.4
click at [384, 212] on div "Janela de atendimento Grade de atendimento Capacidade Transportadoras Veículos …" at bounding box center [472, 220] width 945 height 441
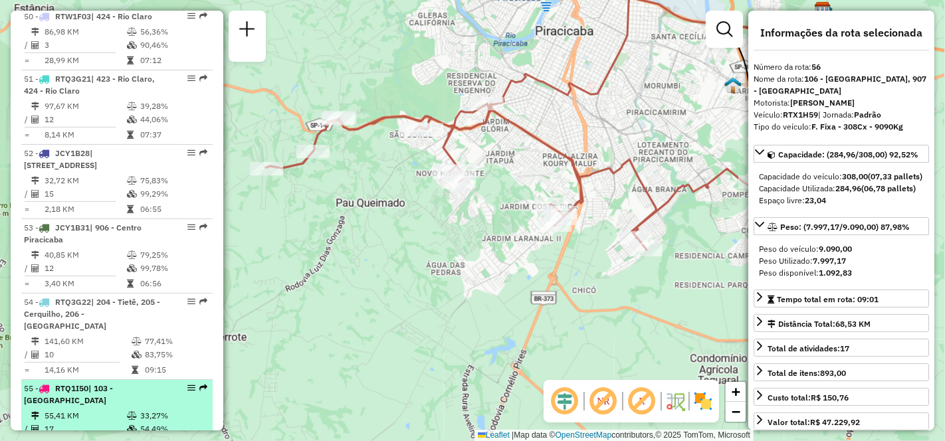
scroll to position [4521, 0]
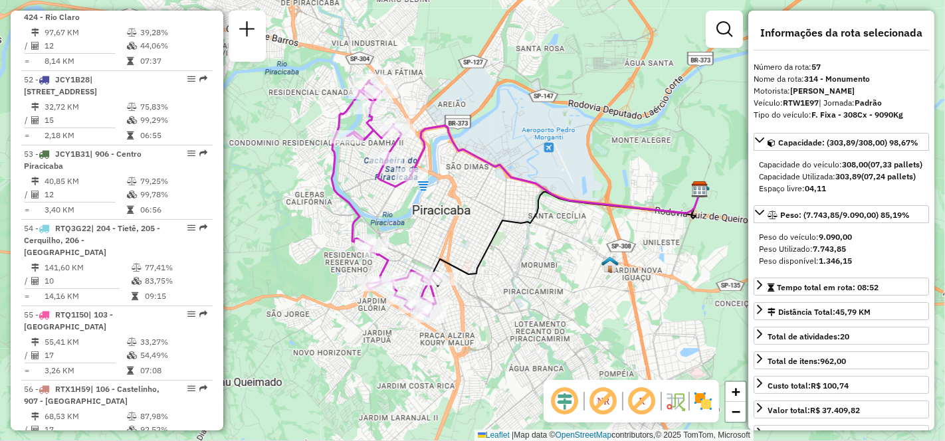
scroll to position [417, 0]
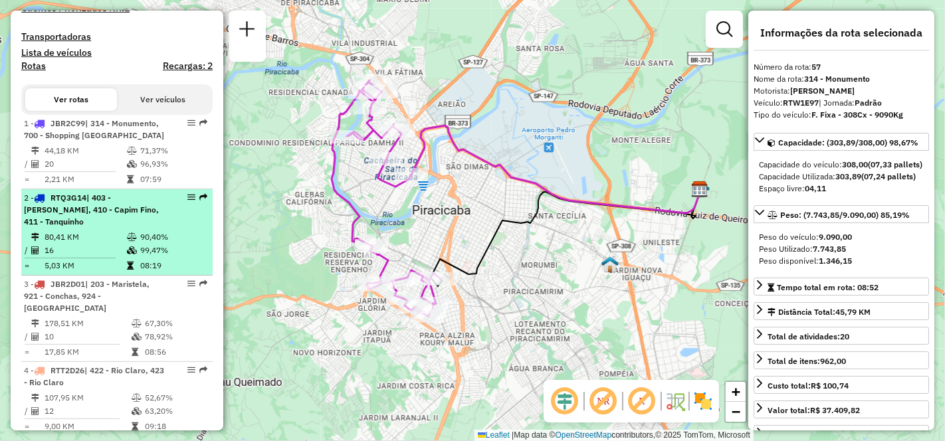
click at [96, 228] on div "2 - RTQ3G14 | 403 - [PERSON_NAME], 410 - Capim Fino, 411 - Tanquinho" at bounding box center [94, 210] width 141 height 36
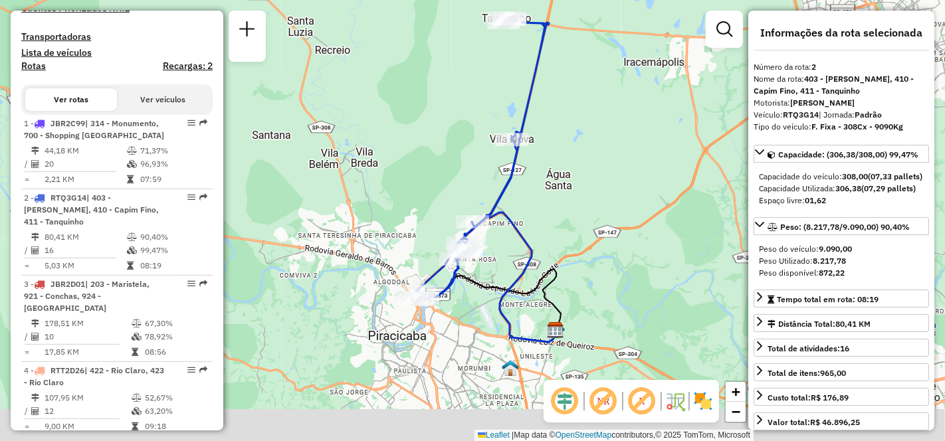
drag, startPoint x: 524, startPoint y: 296, endPoint x: 538, endPoint y: 238, distance: 59.5
click at [538, 238] on icon at bounding box center [514, 278] width 84 height 130
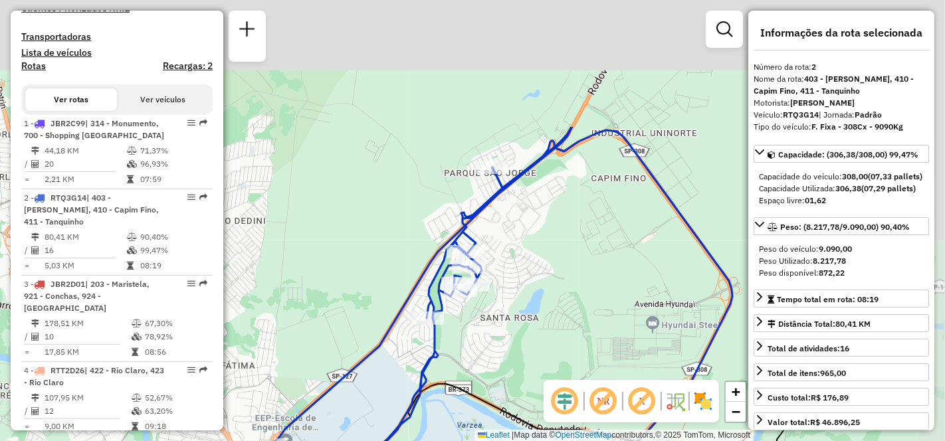
drag, startPoint x: 568, startPoint y: 185, endPoint x: 526, endPoint y: 357, distance: 177.2
click at [526, 357] on div "Janela de atendimento Grade de atendimento Capacidade Transportadoras Veículos …" at bounding box center [472, 220] width 945 height 441
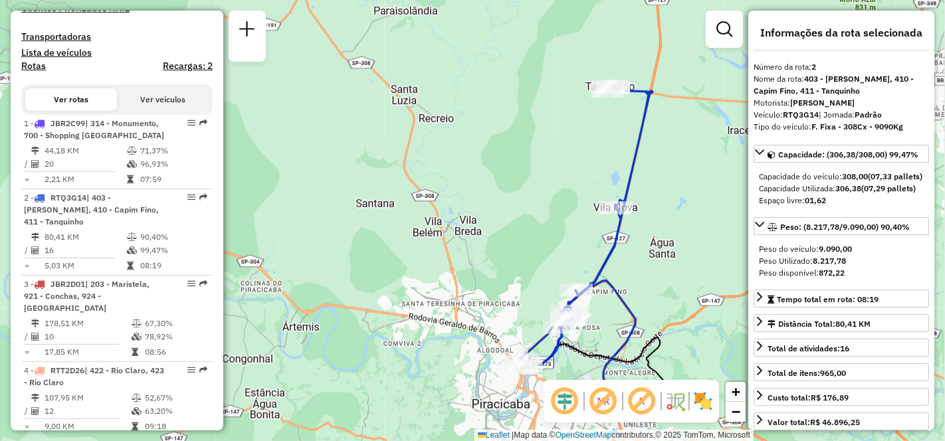
drag, startPoint x: 704, startPoint y: 109, endPoint x: 677, endPoint y: 189, distance: 84.3
click at [677, 189] on div "Janela de atendimento Grade de atendimento Capacidade Transportadoras Veículos …" at bounding box center [472, 220] width 945 height 441
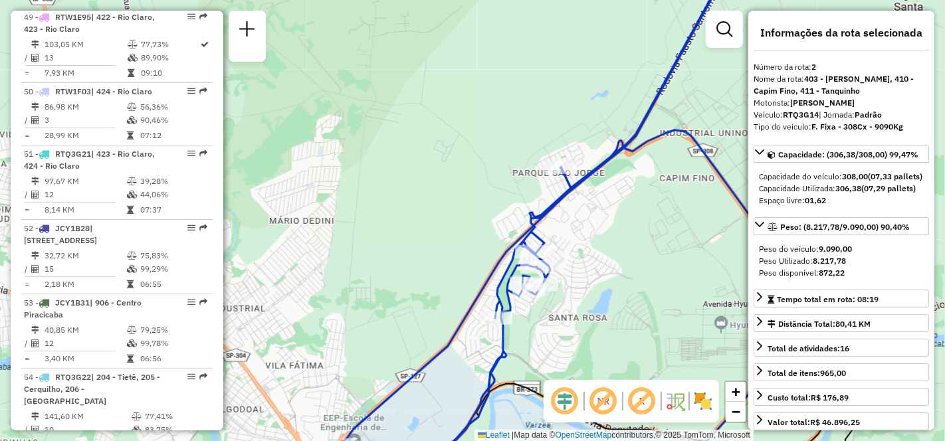
scroll to position [4372, 0]
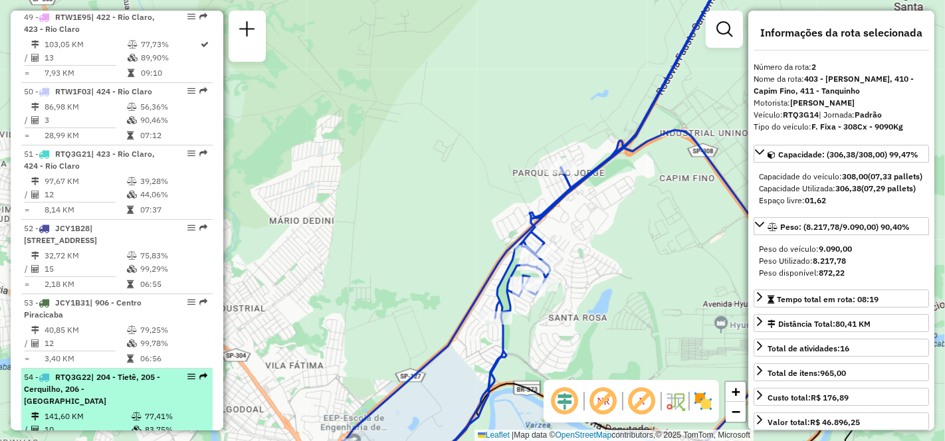
drag, startPoint x: 85, startPoint y: 247, endPoint x: 85, endPoint y: 261, distance: 13.3
click at [85, 397] on td "141,60 KM" at bounding box center [87, 416] width 87 height 13
